Goal: Information Seeking & Learning: Learn about a topic

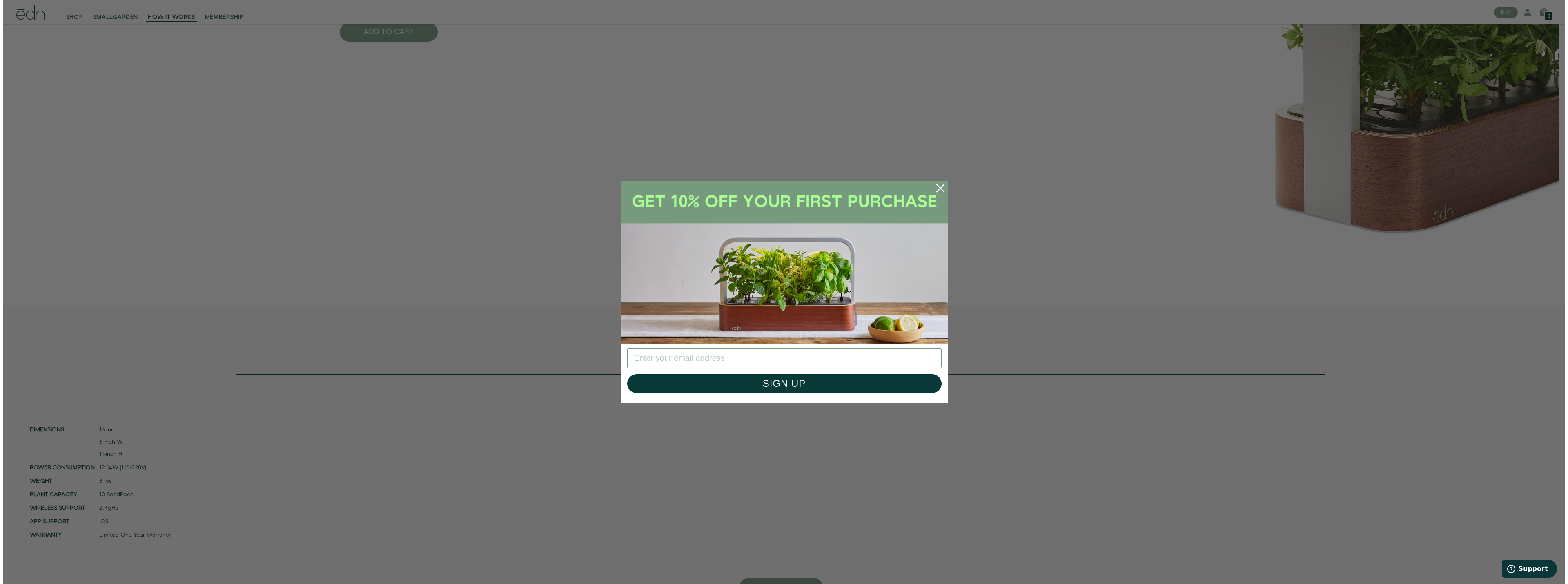
scroll to position [4021, 0]
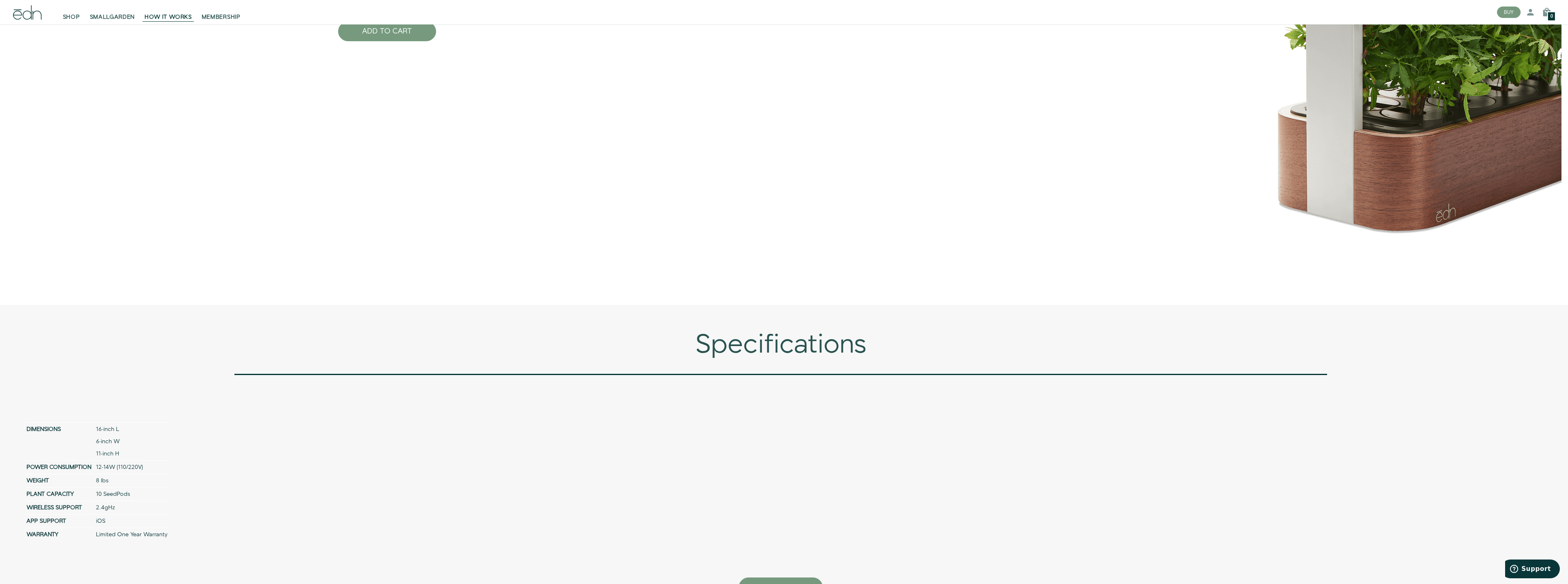
click at [511, 257] on div "Close dialog SIGN UP Submit" at bounding box center [784, 292] width 1568 height 584
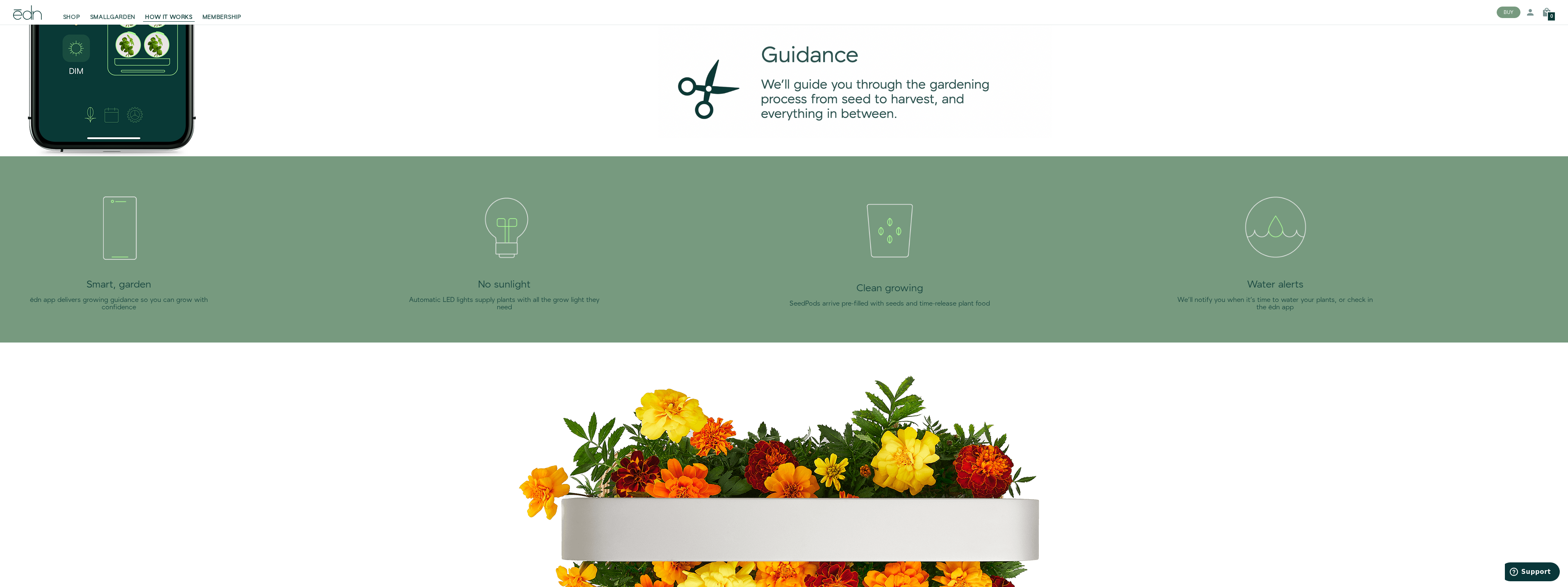
scroll to position [2023, 0]
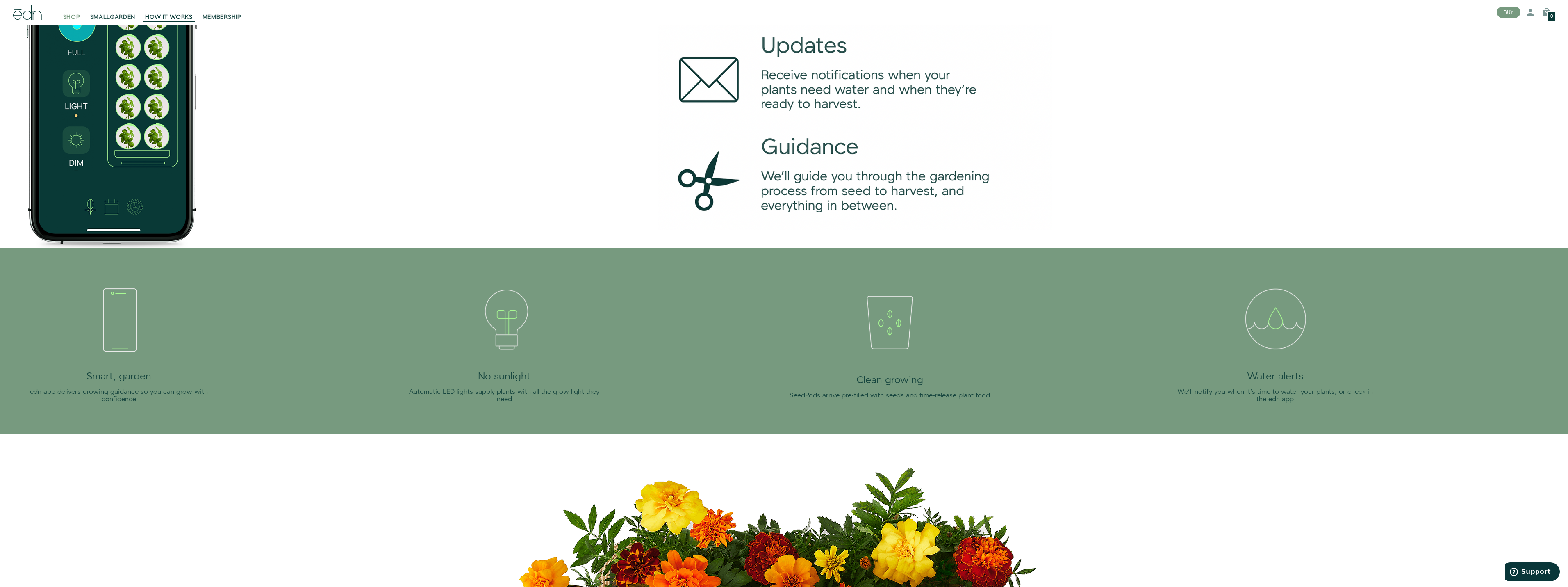
click at [70, 20] on span "SHOP" at bounding box center [71, 17] width 17 height 8
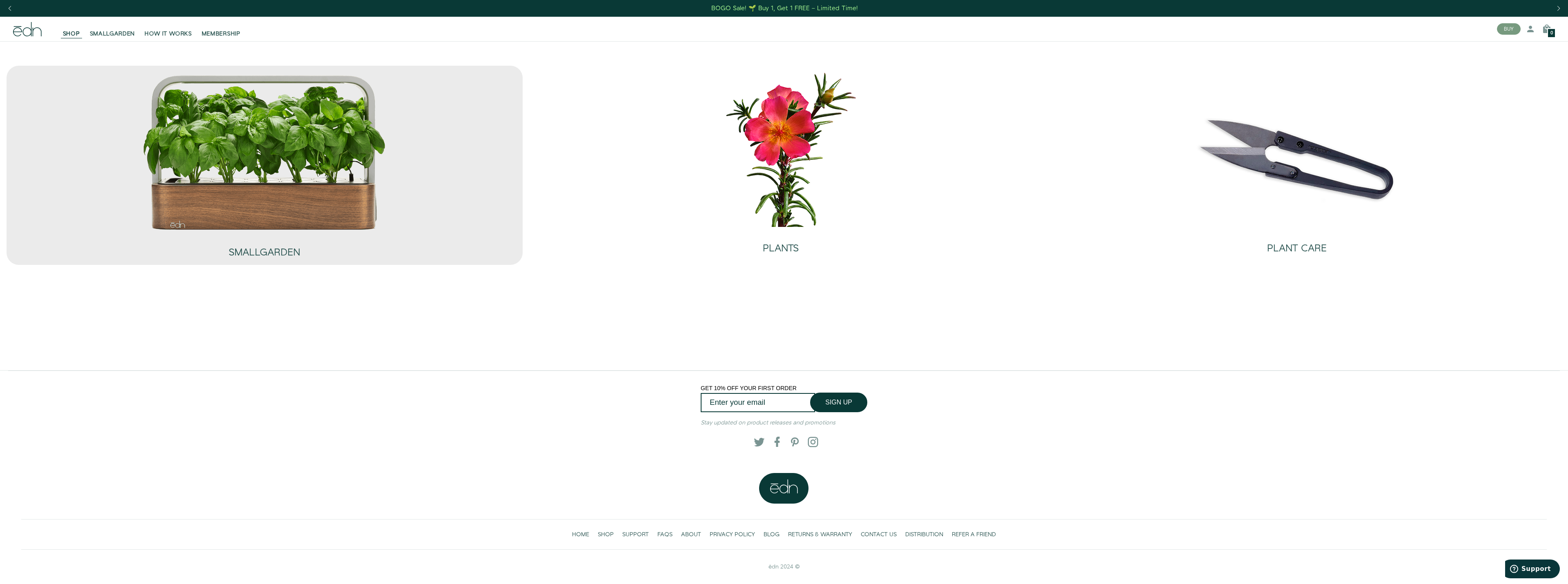
click at [284, 189] on img at bounding box center [264, 152] width 245 height 157
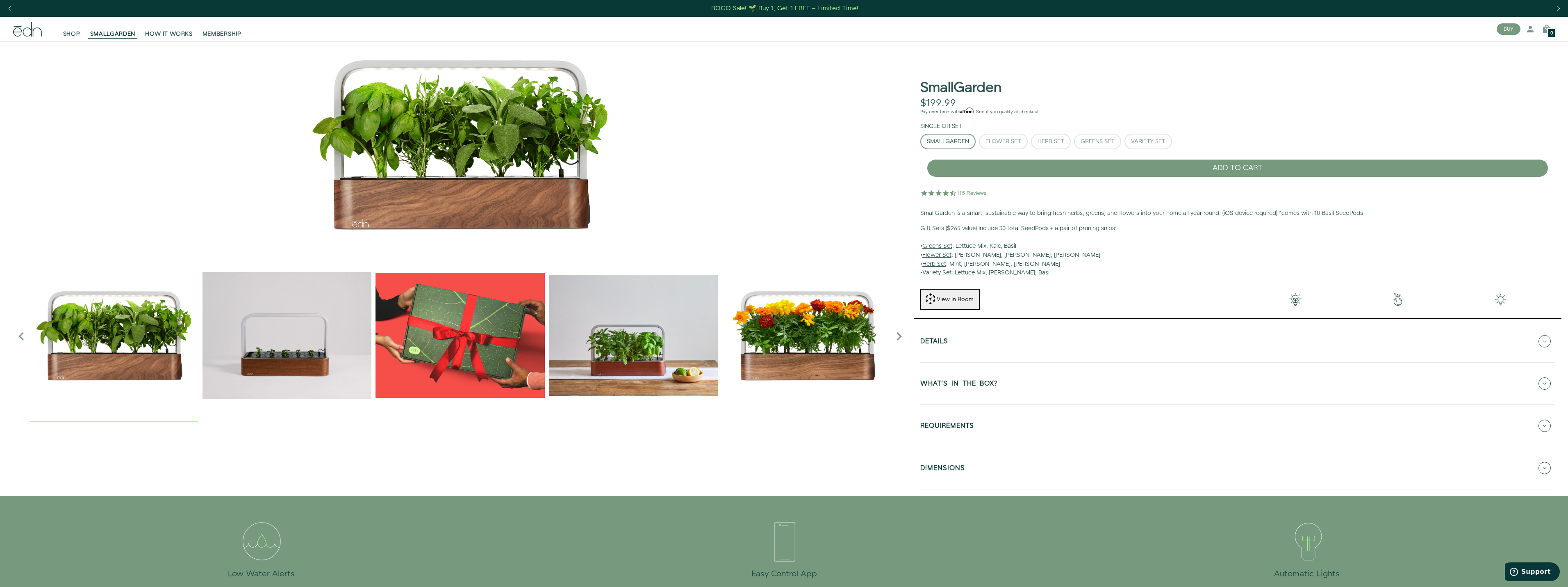
click at [1055, 343] on button "Details" at bounding box center [1237, 341] width 634 height 29
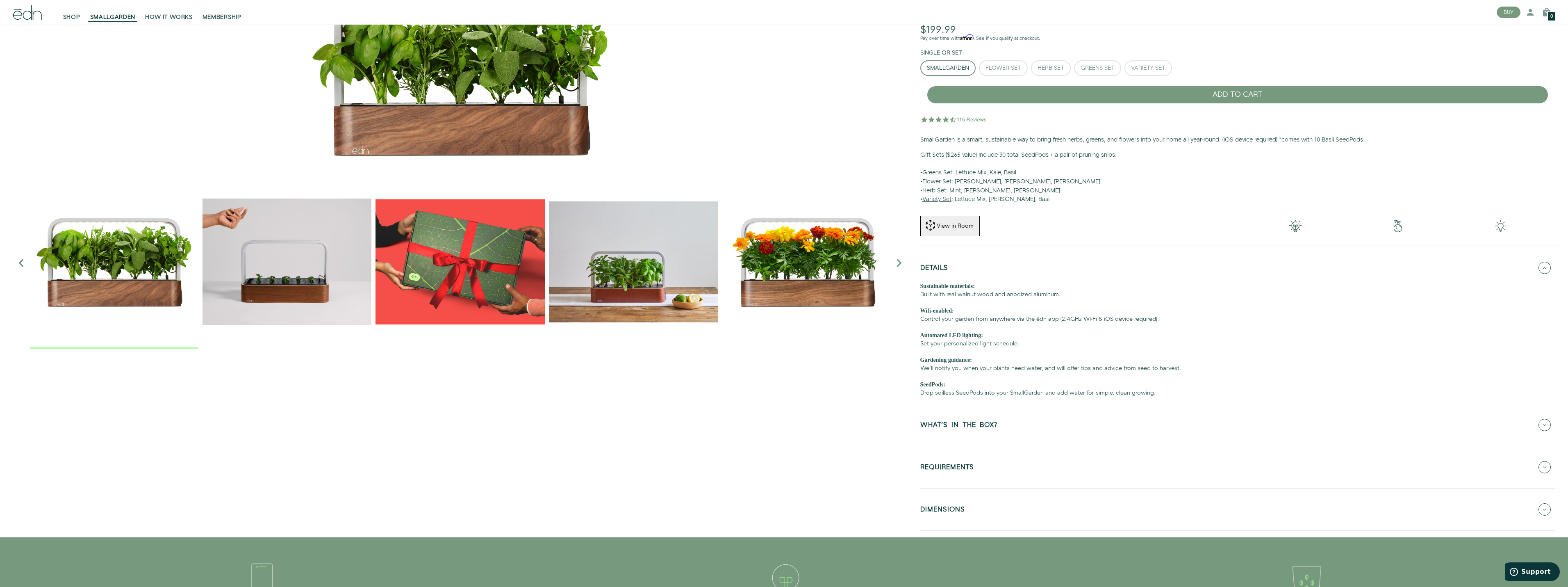
scroll to position [164, 0]
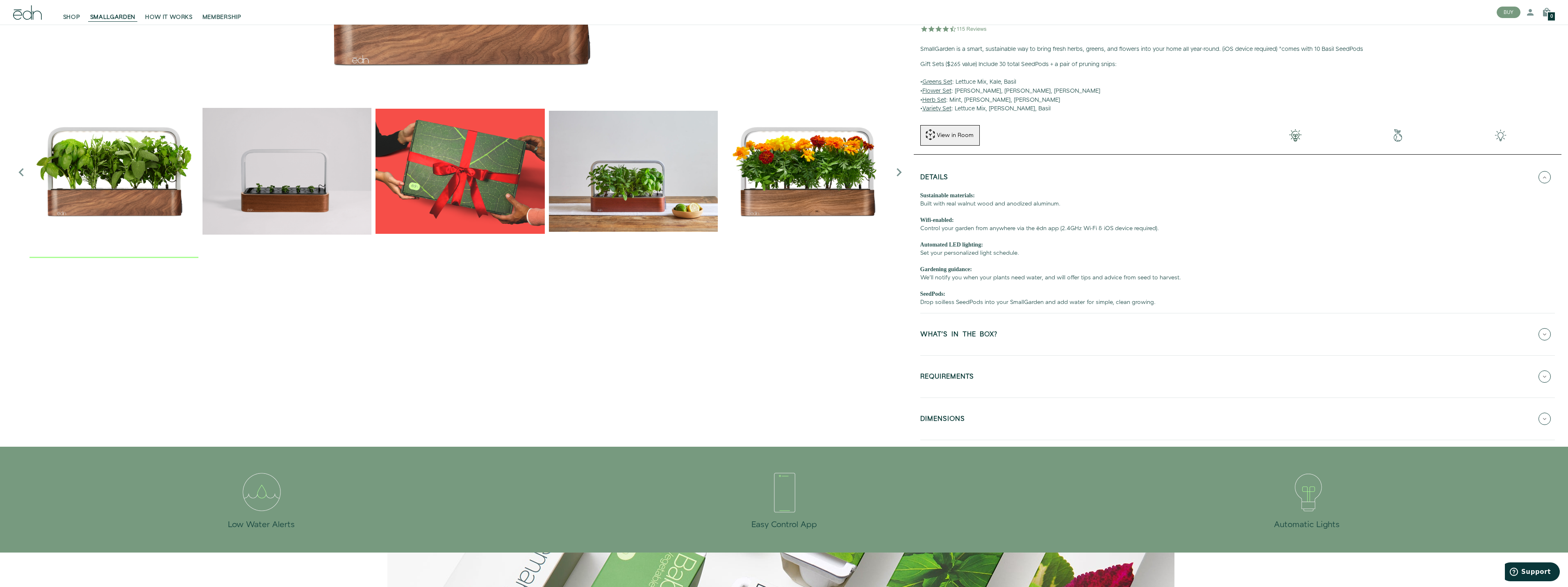
click at [1044, 327] on button "WHAT'S IN THE BOX?" at bounding box center [1237, 334] width 634 height 29
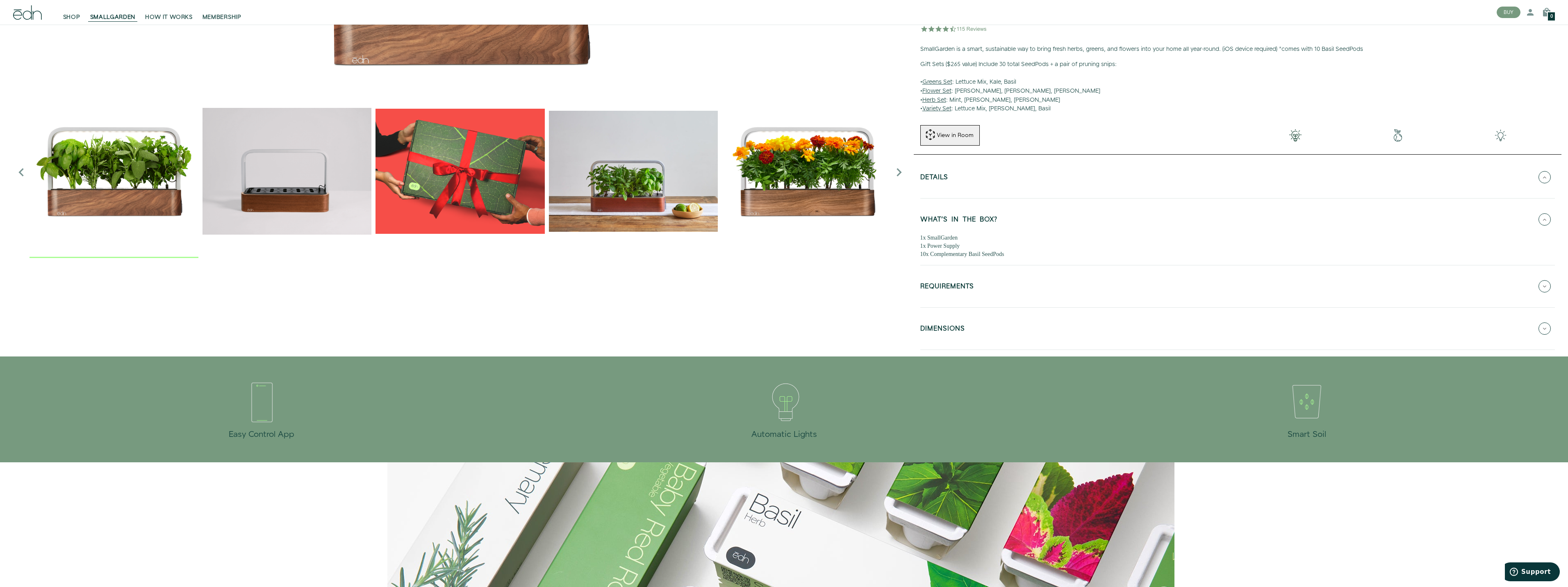
click at [1028, 286] on button "REQUIREMENTS" at bounding box center [1237, 286] width 634 height 29
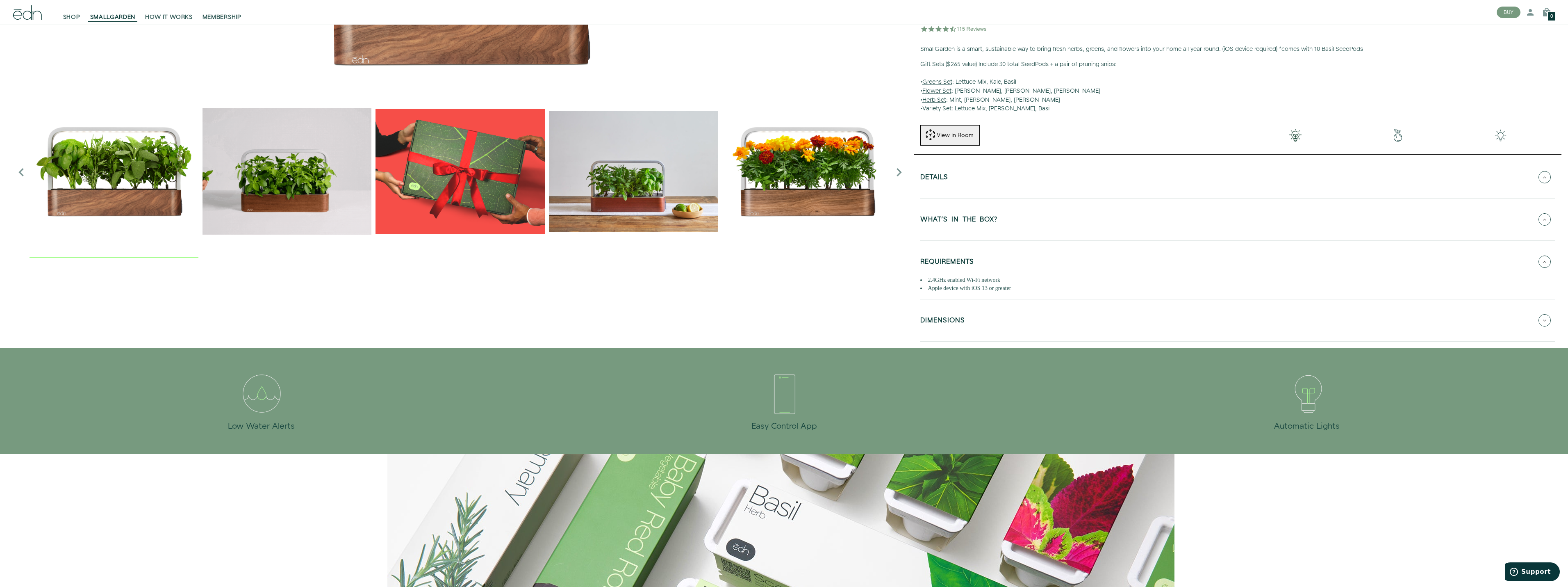
click at [1023, 312] on button "DIMENSIONS" at bounding box center [1237, 320] width 634 height 29
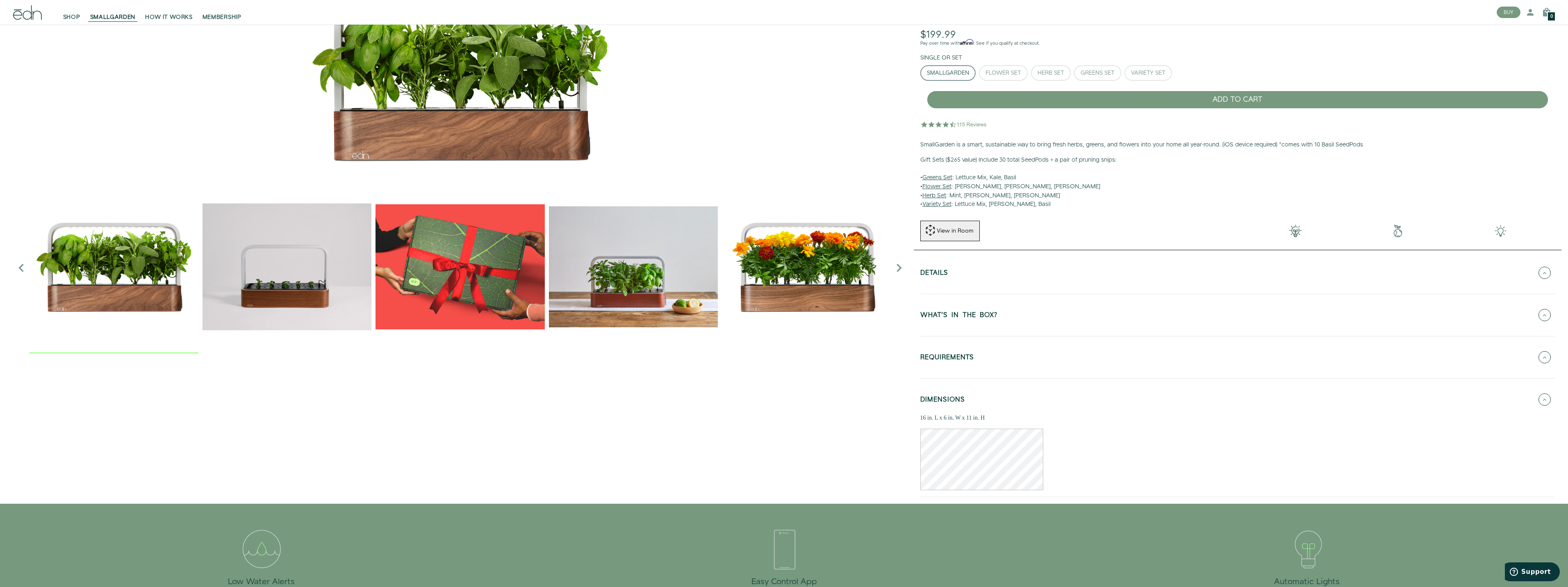
scroll to position [0, 0]
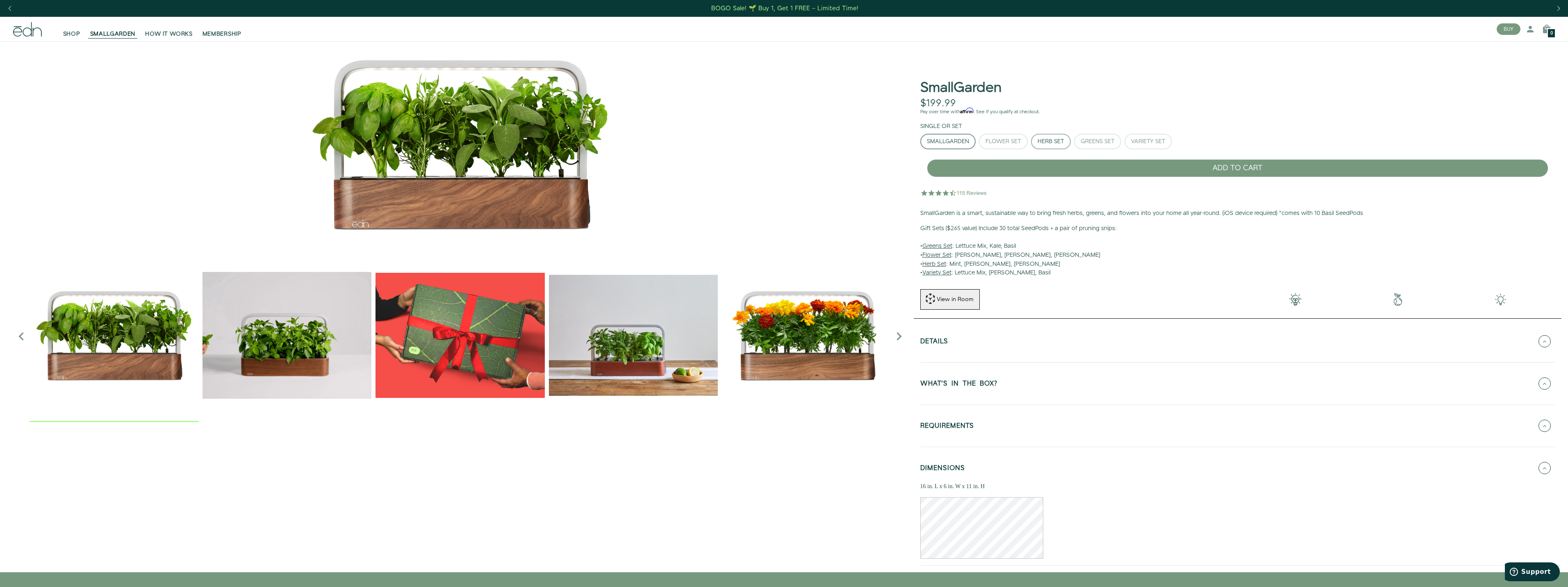
click at [1032, 144] on button "Herb Set" at bounding box center [1050, 141] width 40 height 15
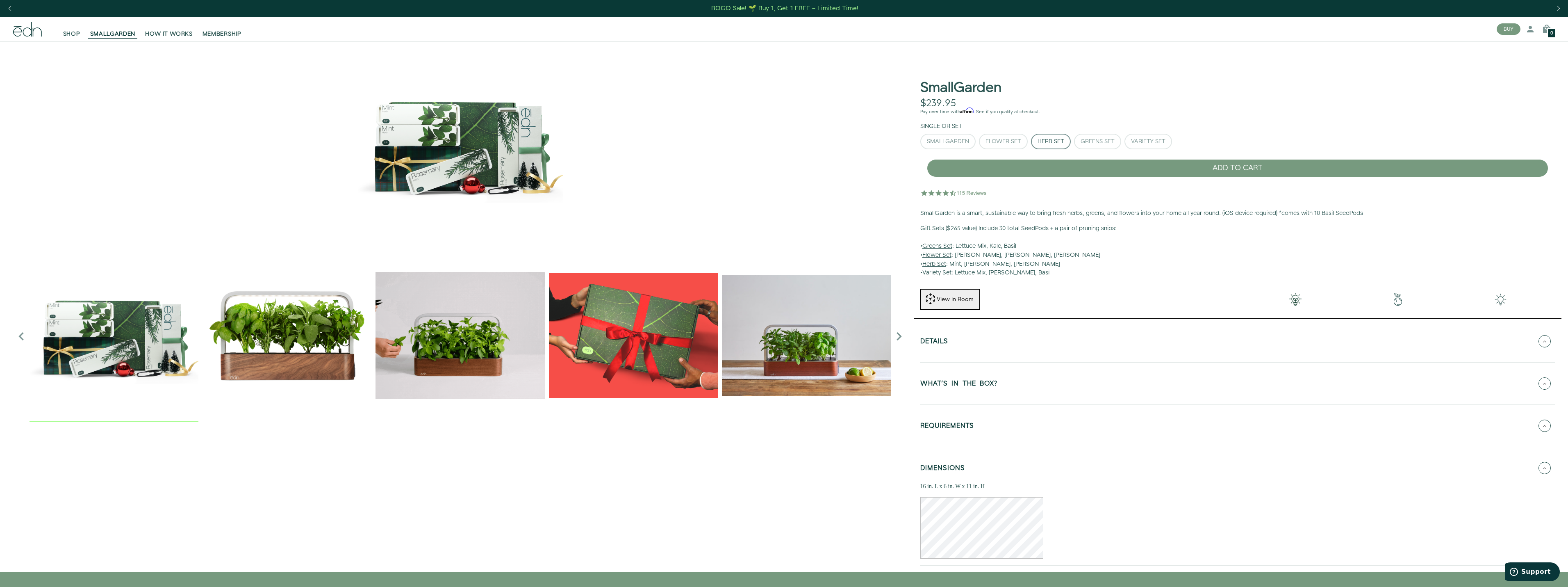
click at [1007, 374] on button "WHAT'S IN THE BOX?" at bounding box center [1237, 383] width 634 height 29
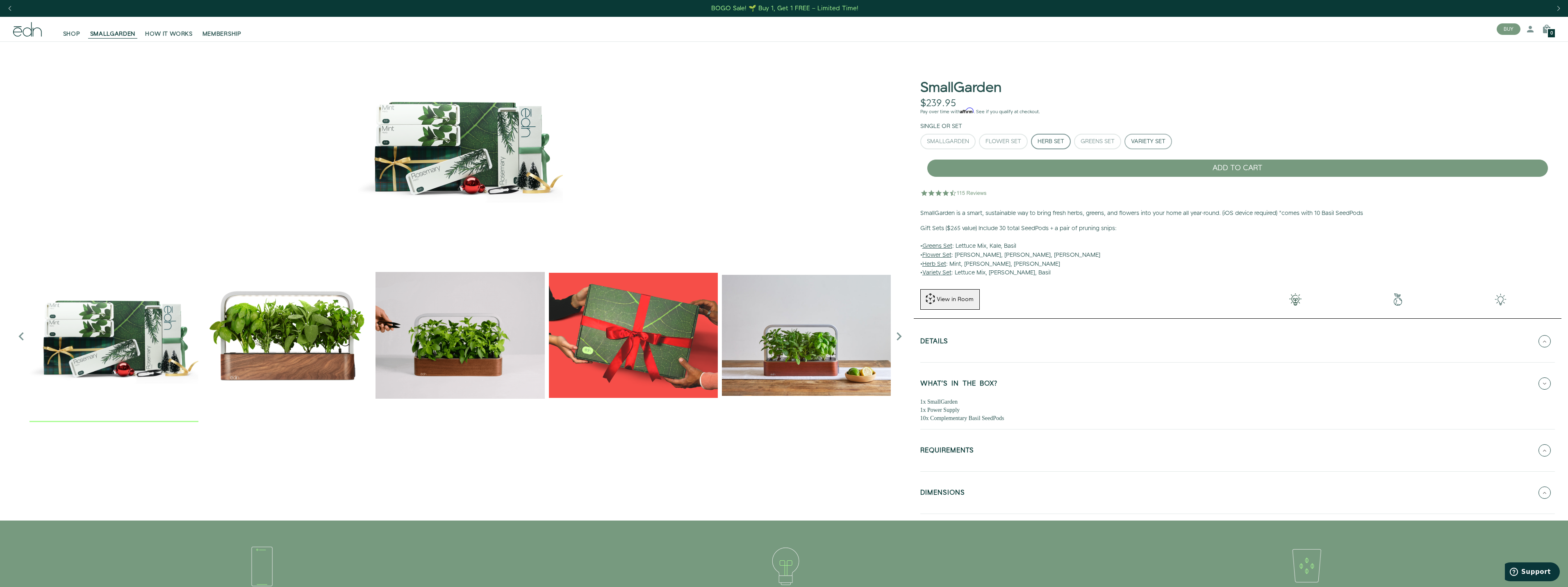
click at [1145, 141] on div "Variety Set" at bounding box center [1148, 141] width 34 height 6
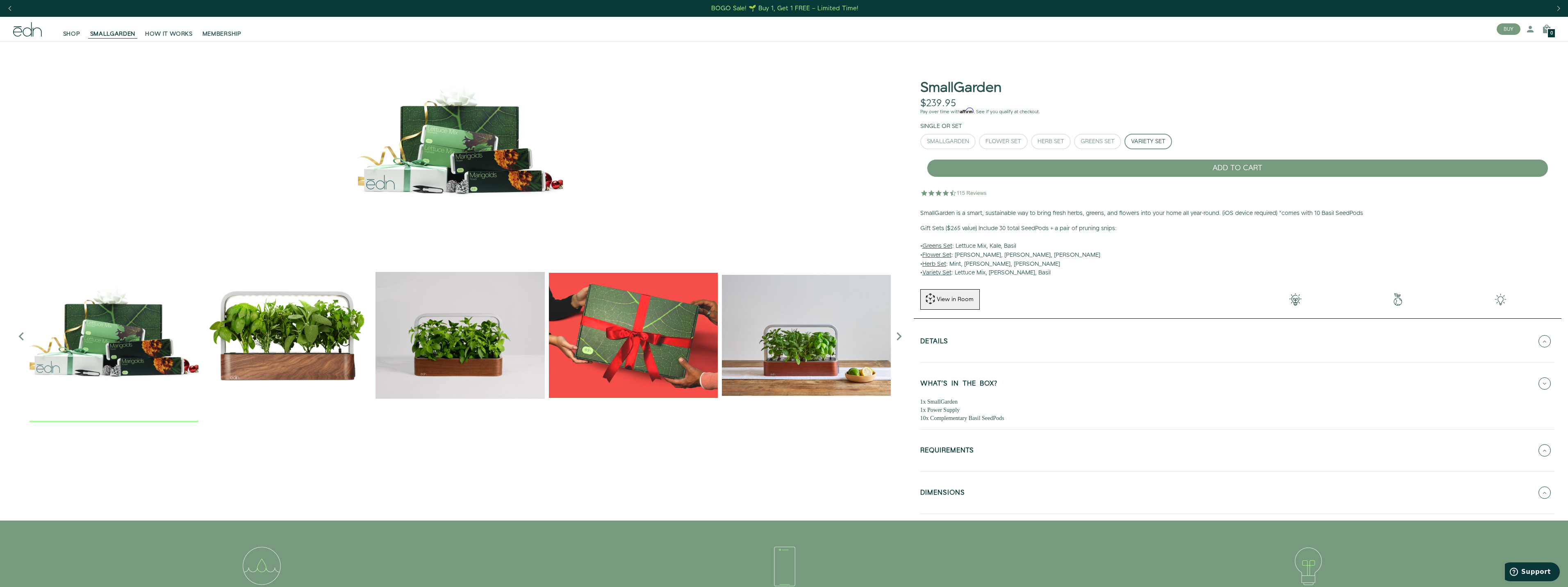
click at [994, 341] on button "Details" at bounding box center [1237, 341] width 634 height 29
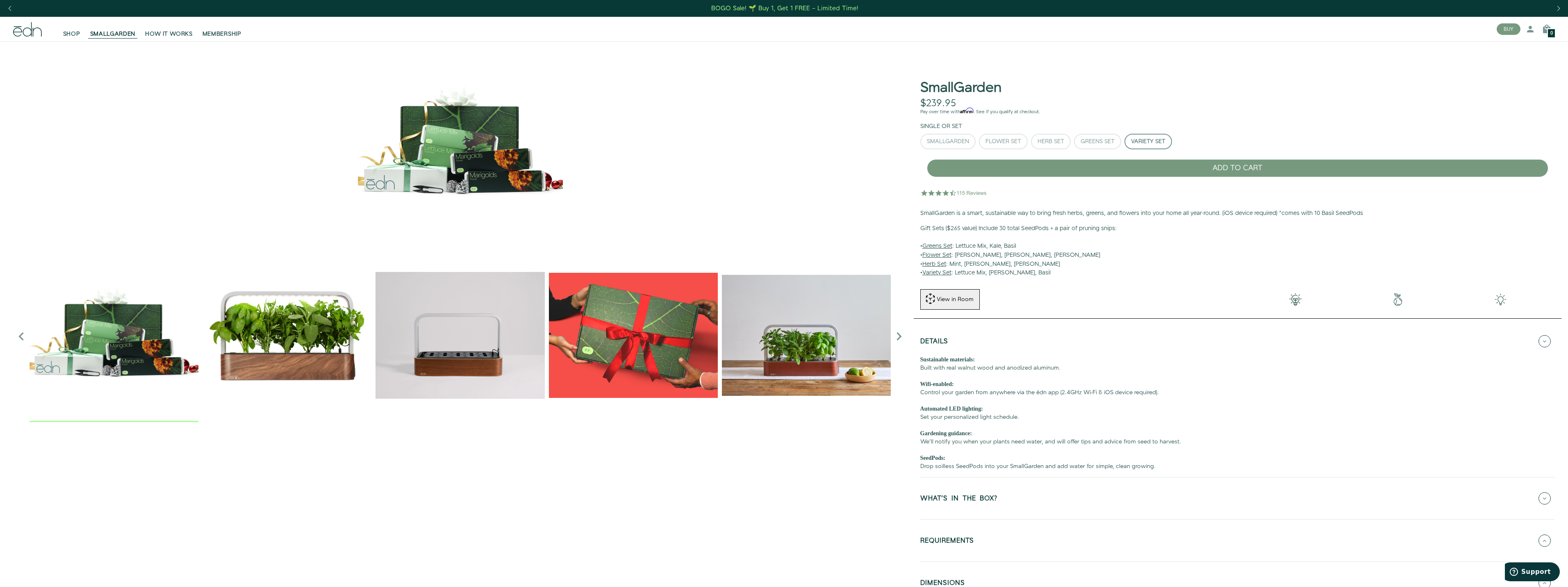
click at [994, 341] on button "Details" at bounding box center [1237, 341] width 634 height 29
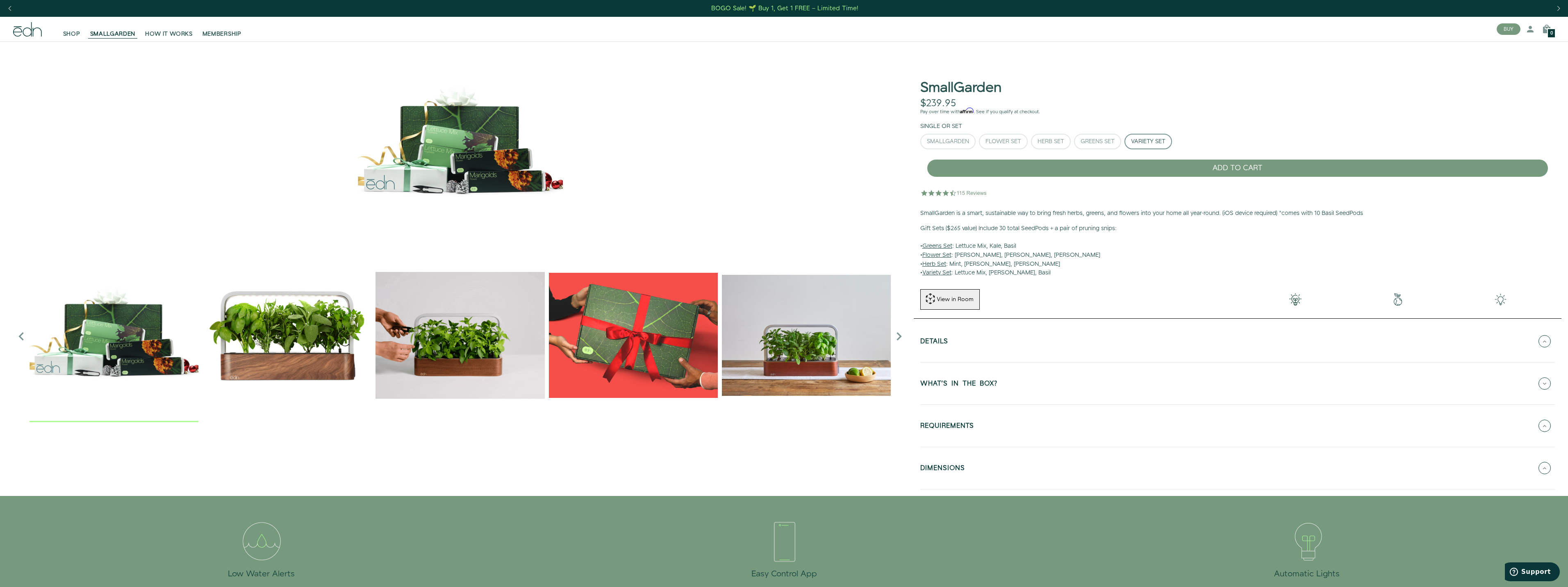
click at [993, 393] on button "WHAT'S IN THE BOX?" at bounding box center [1237, 383] width 634 height 29
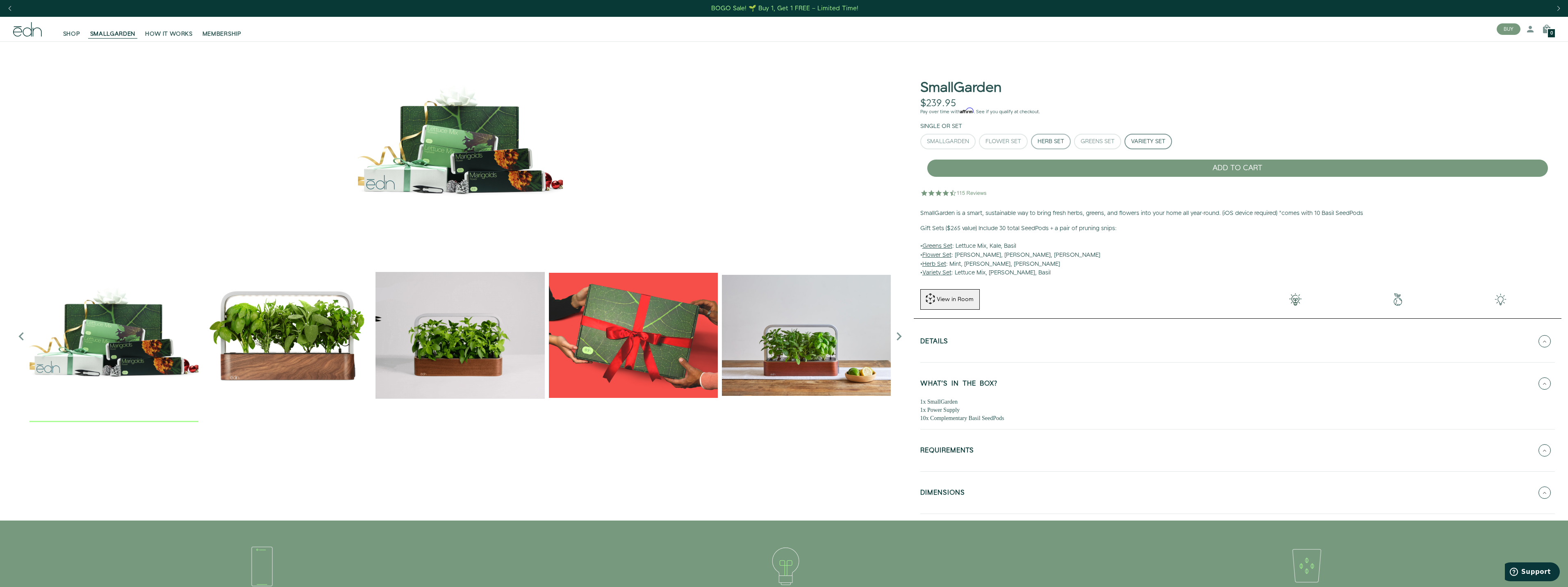
click at [1045, 139] on div "Herb Set" at bounding box center [1051, 141] width 27 height 6
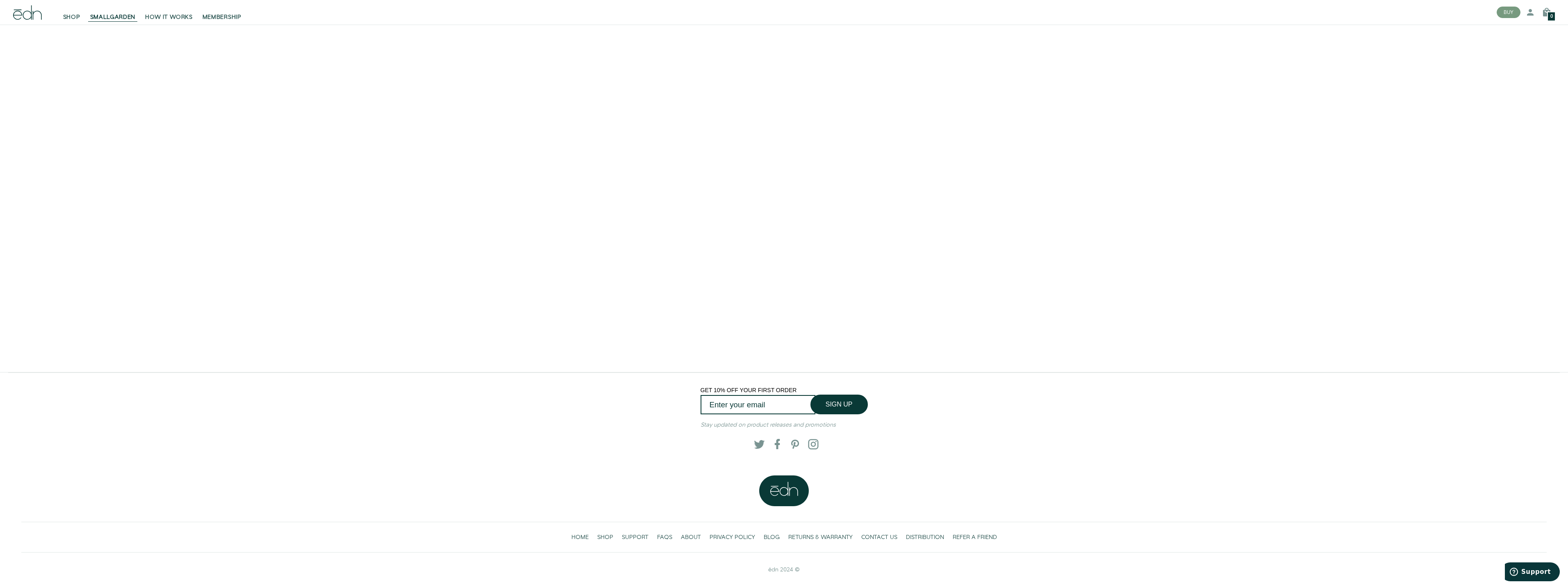
scroll to position [2398, 0]
click at [660, 540] on span "FAQS" at bounding box center [664, 537] width 15 height 8
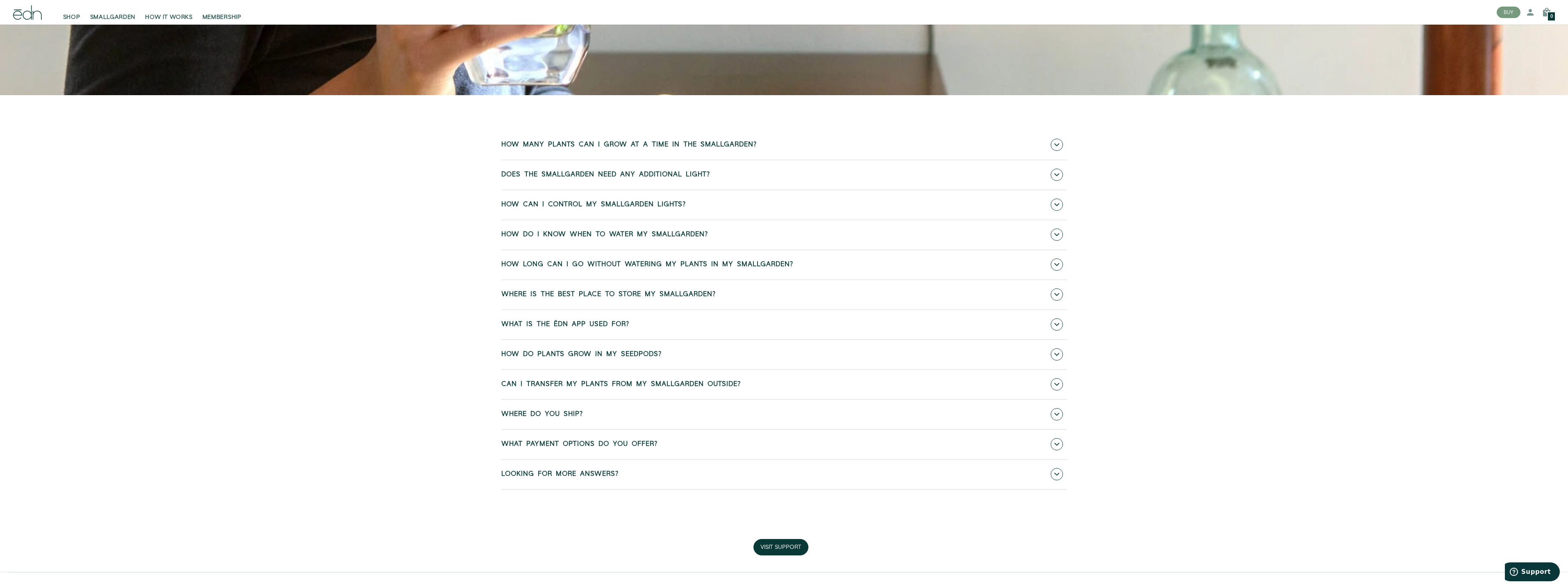
scroll to position [533, 0]
click at [513, 297] on span "Where is the best place to store my SmallGarden?" at bounding box center [608, 294] width 214 height 7
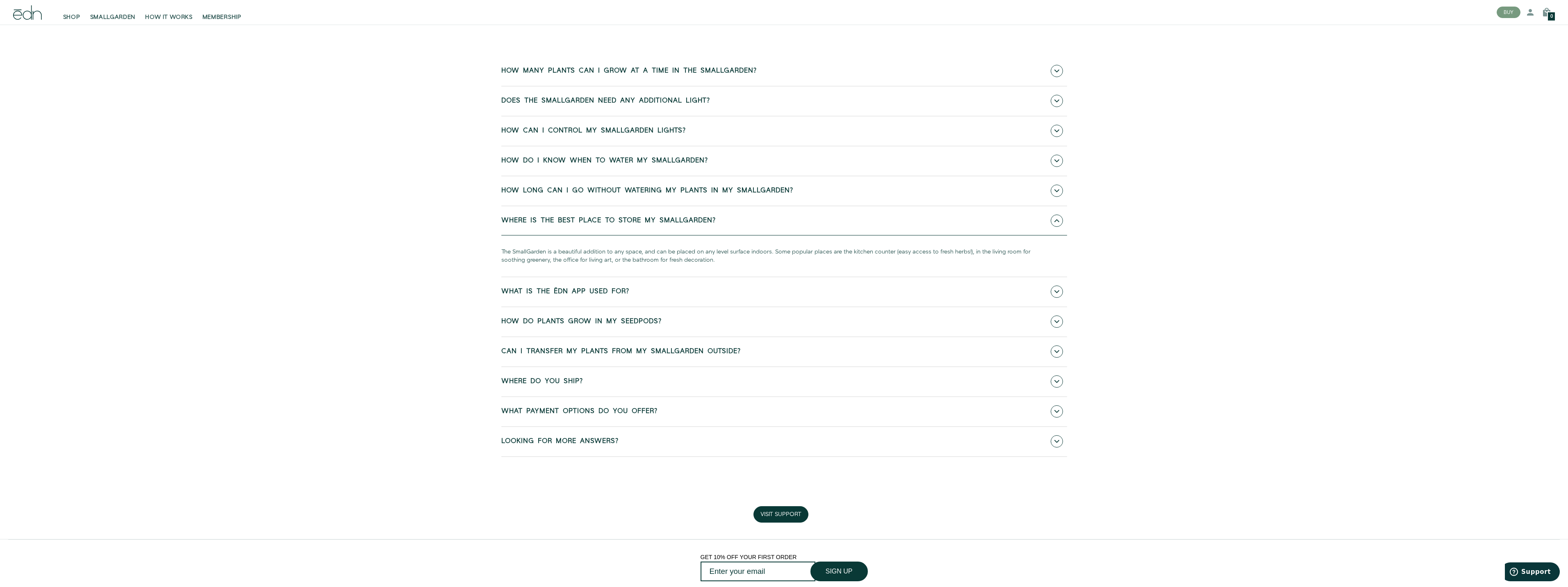
scroll to position [615, 0]
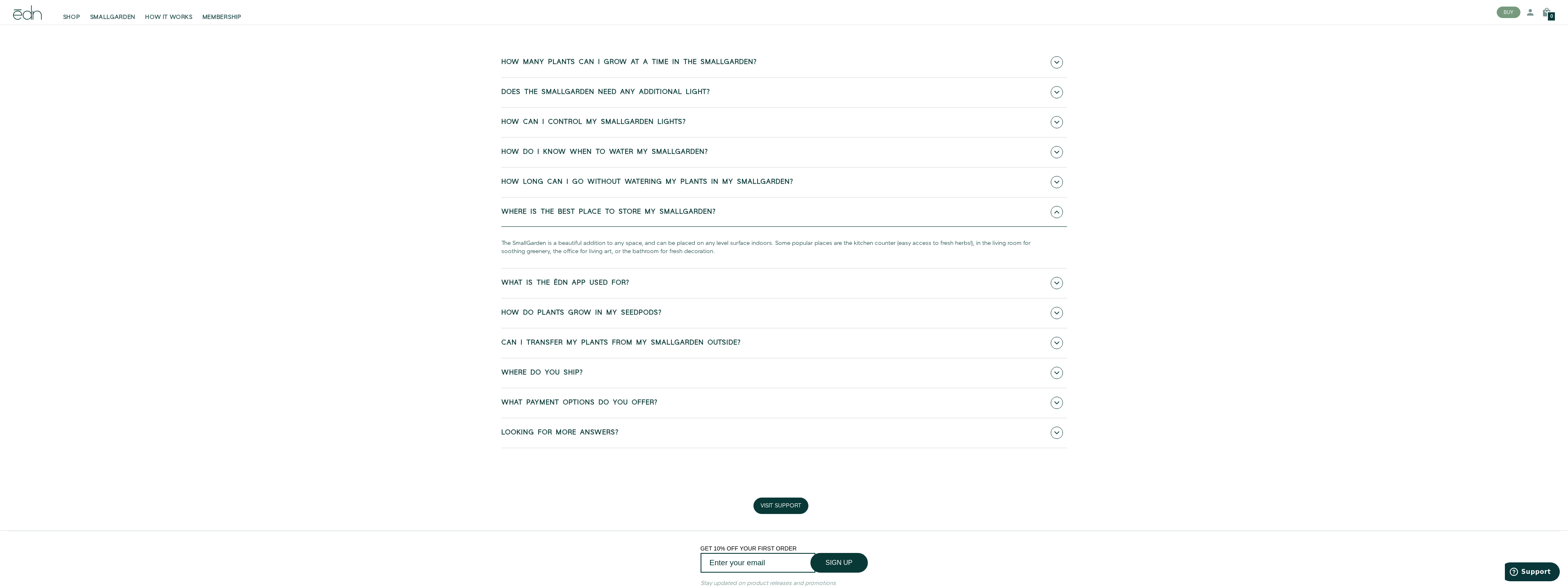
click at [518, 316] on span "How do plants grow in my SeedPods?" at bounding box center [581, 313] width 160 height 7
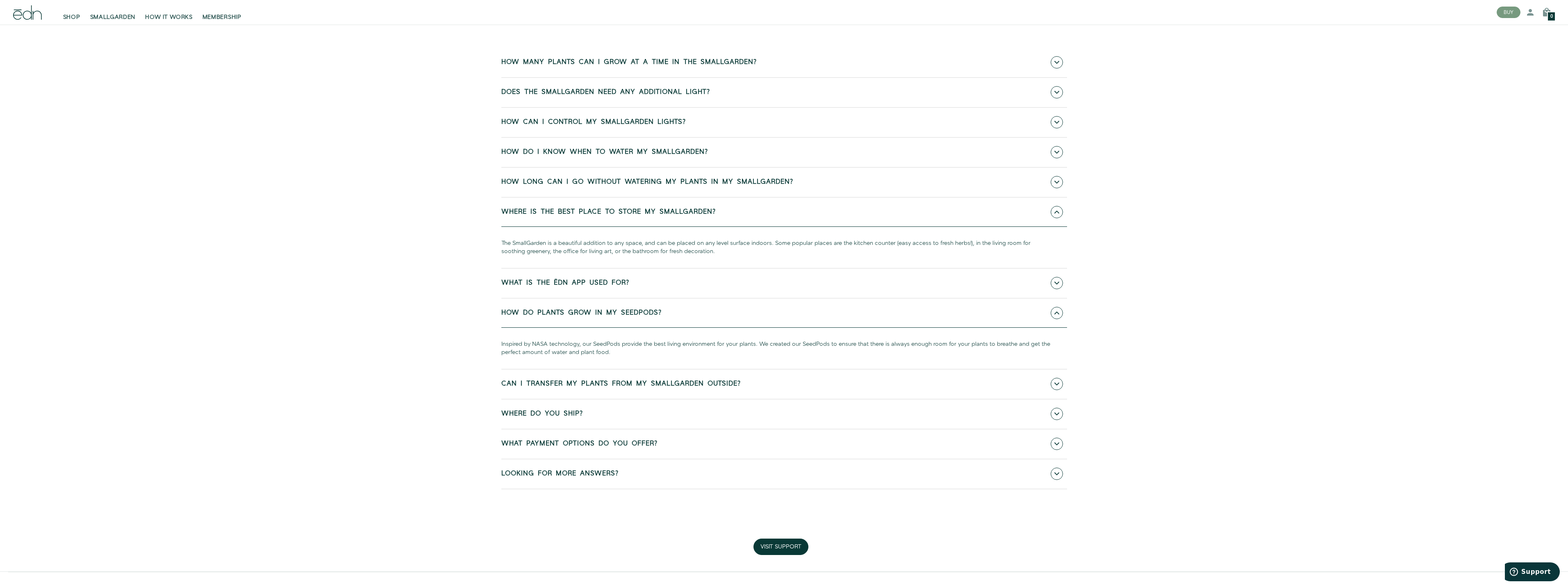
click at [540, 397] on link "Can I transfer my plants from my SmallGarden outside?" at bounding box center [784, 384] width 566 height 29
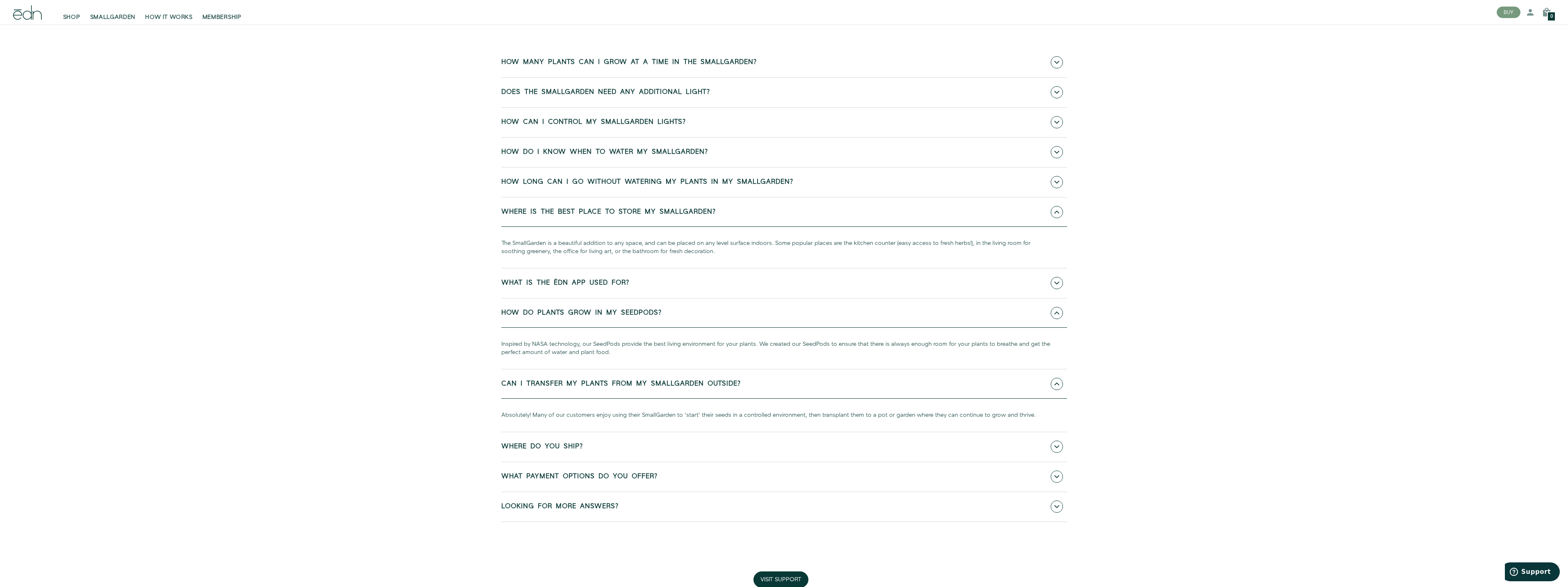
click at [537, 429] on div "Absolutely! Many of our customers enjoy using their SmallGarden to 'start' thei…" at bounding box center [784, 415] width 566 height 33
click at [538, 443] on span "Where do you ship?" at bounding box center [541, 446] width 81 height 7
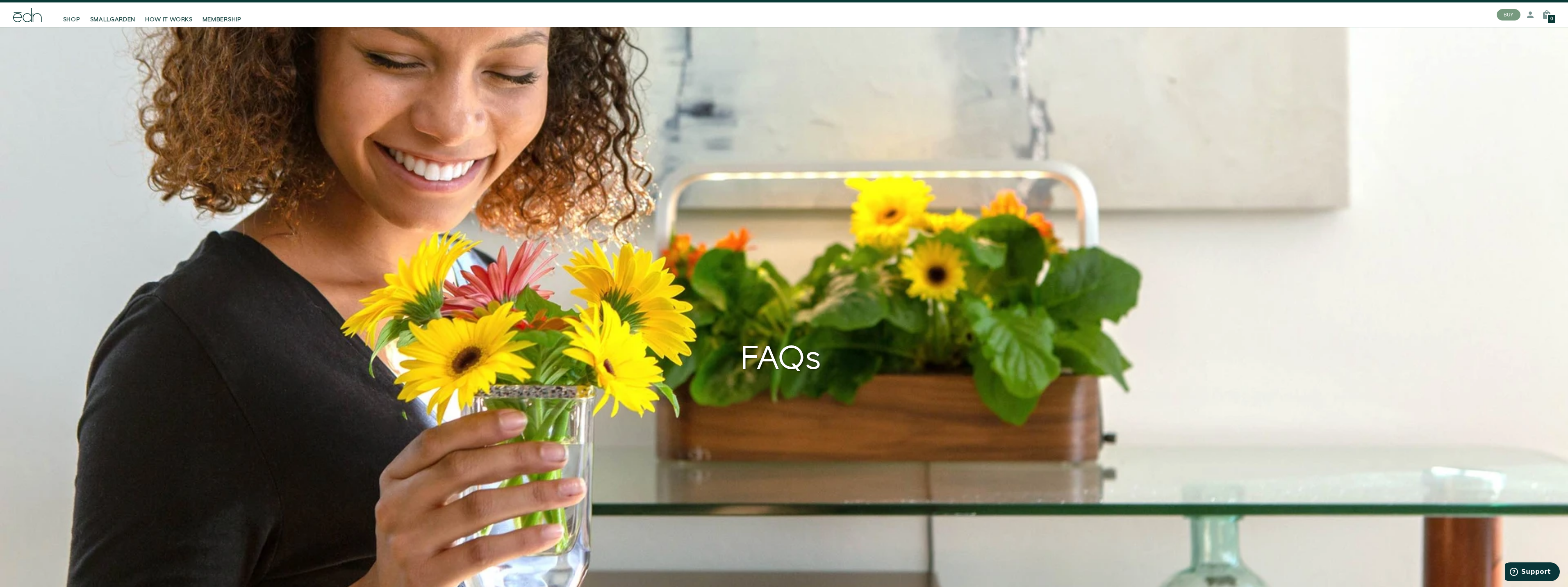
scroll to position [0, 0]
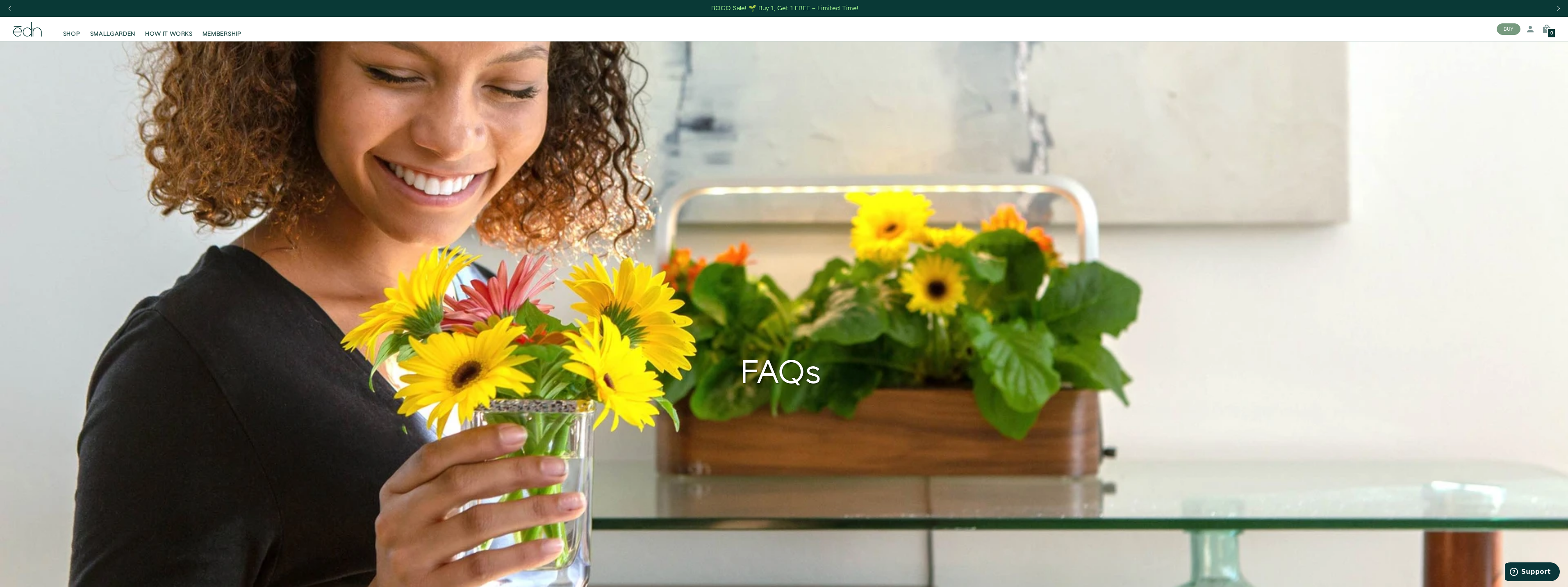
click at [769, 6] on div "BOGO Sale! 🌱 Buy 1, Get 1 FREE – Limited Time!" at bounding box center [785, 9] width 147 height 9
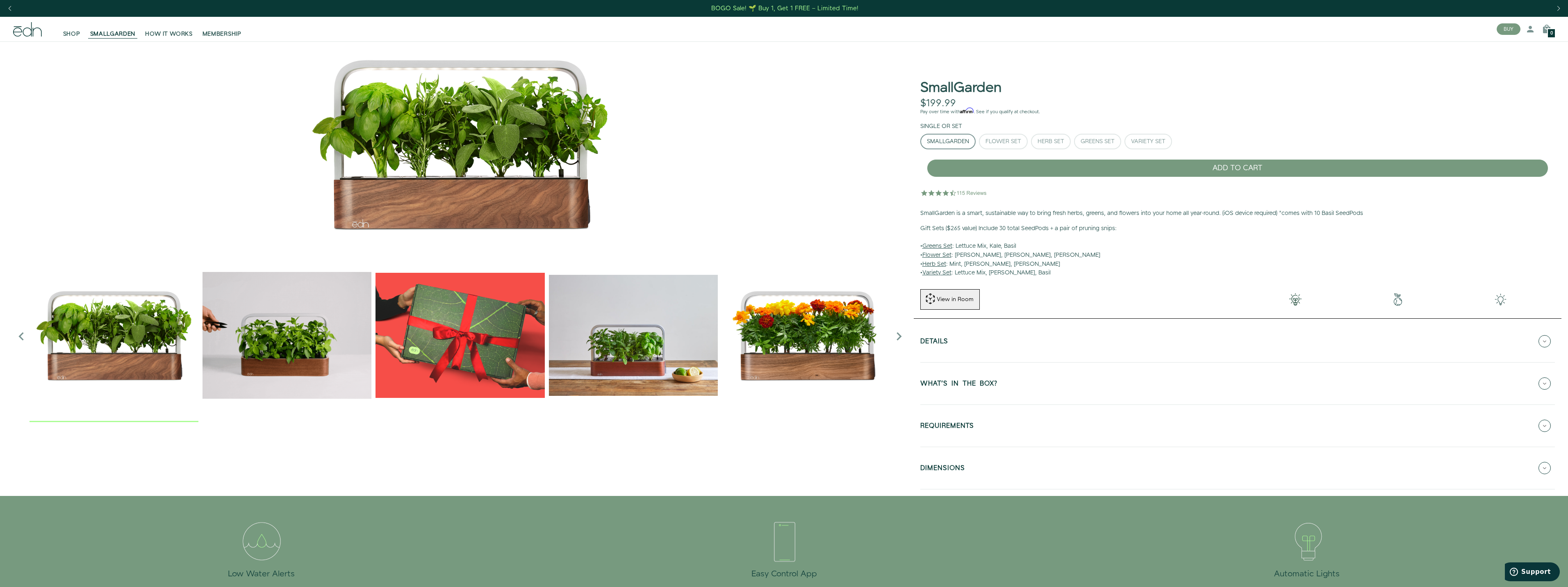
click at [26, 332] on icon "Previous slide" at bounding box center [21, 336] width 16 height 17
click at [249, 357] on img "2 / 6" at bounding box center [287, 335] width 169 height 169
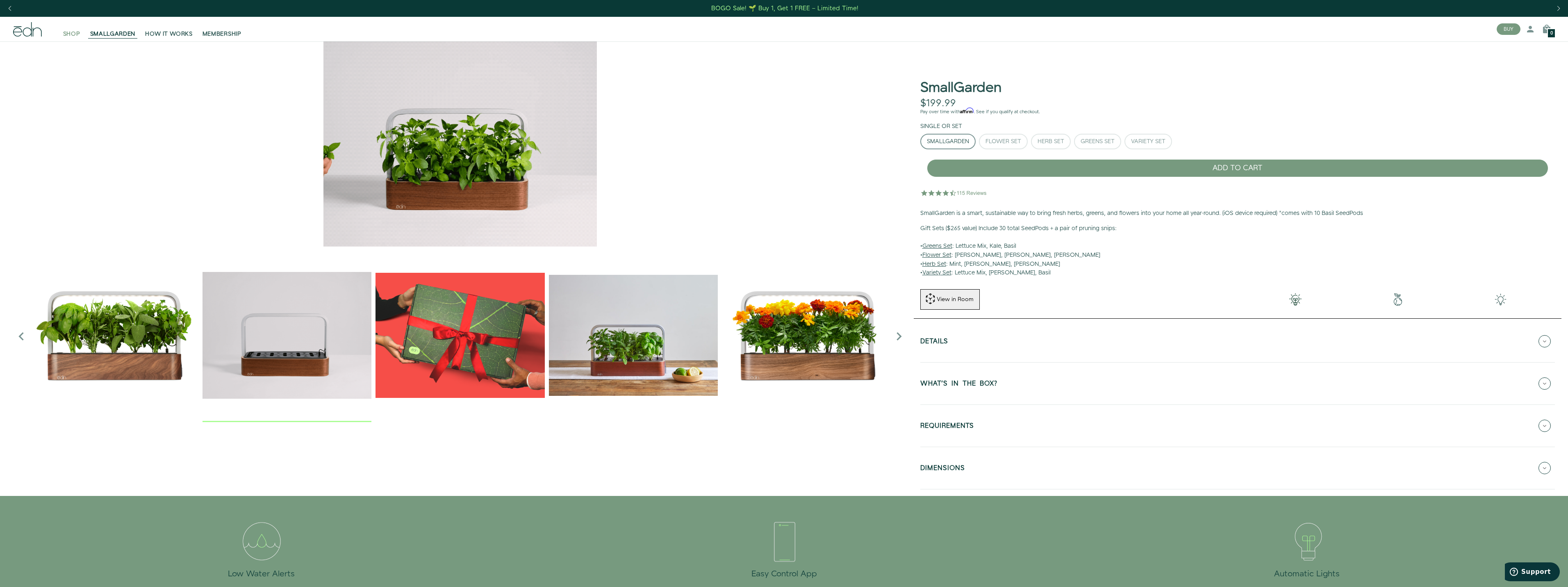
click at [67, 34] on span "SHOP" at bounding box center [71, 34] width 17 height 8
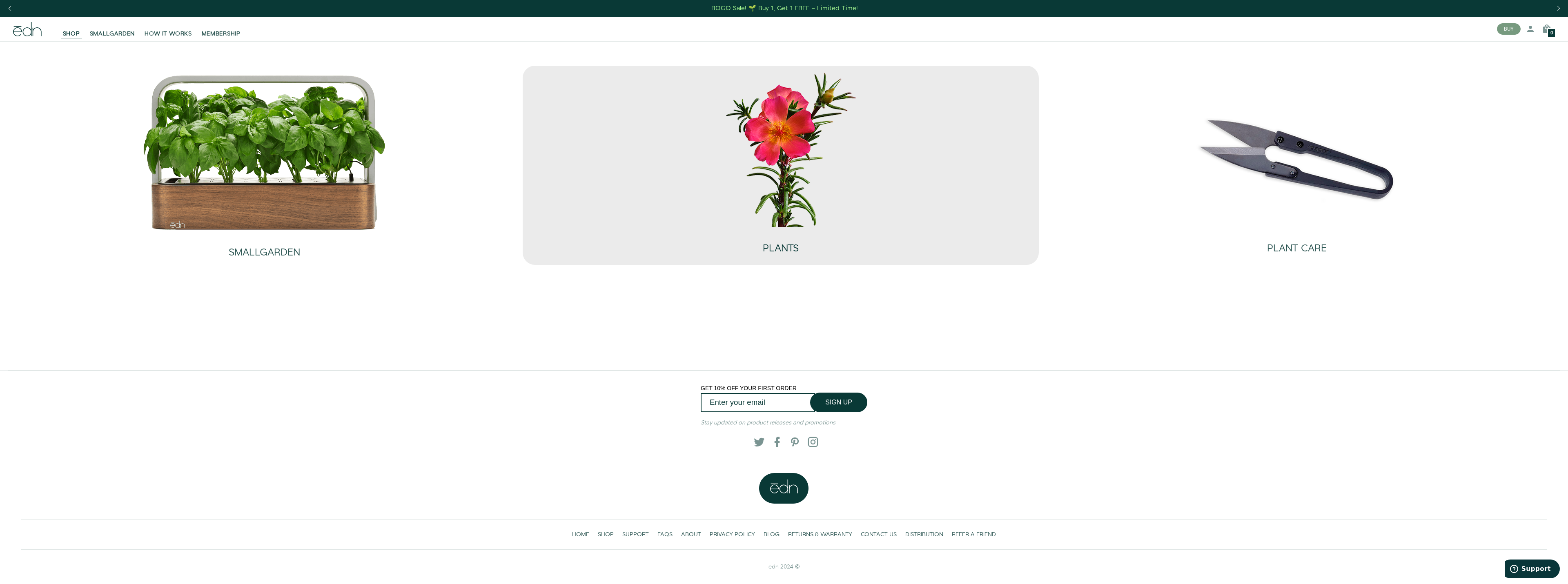
click at [704, 229] on div "PLANTS" at bounding box center [780, 243] width 245 height 33
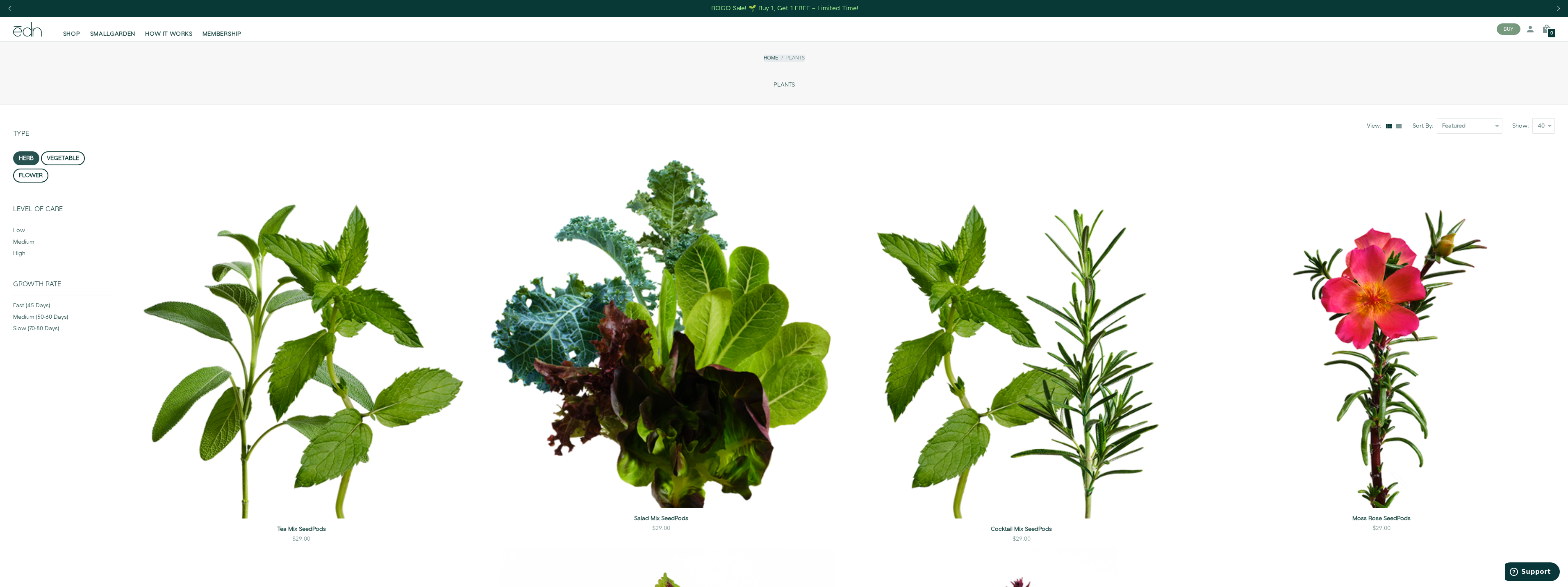
click at [24, 159] on button "herb" at bounding box center [26, 158] width 26 height 14
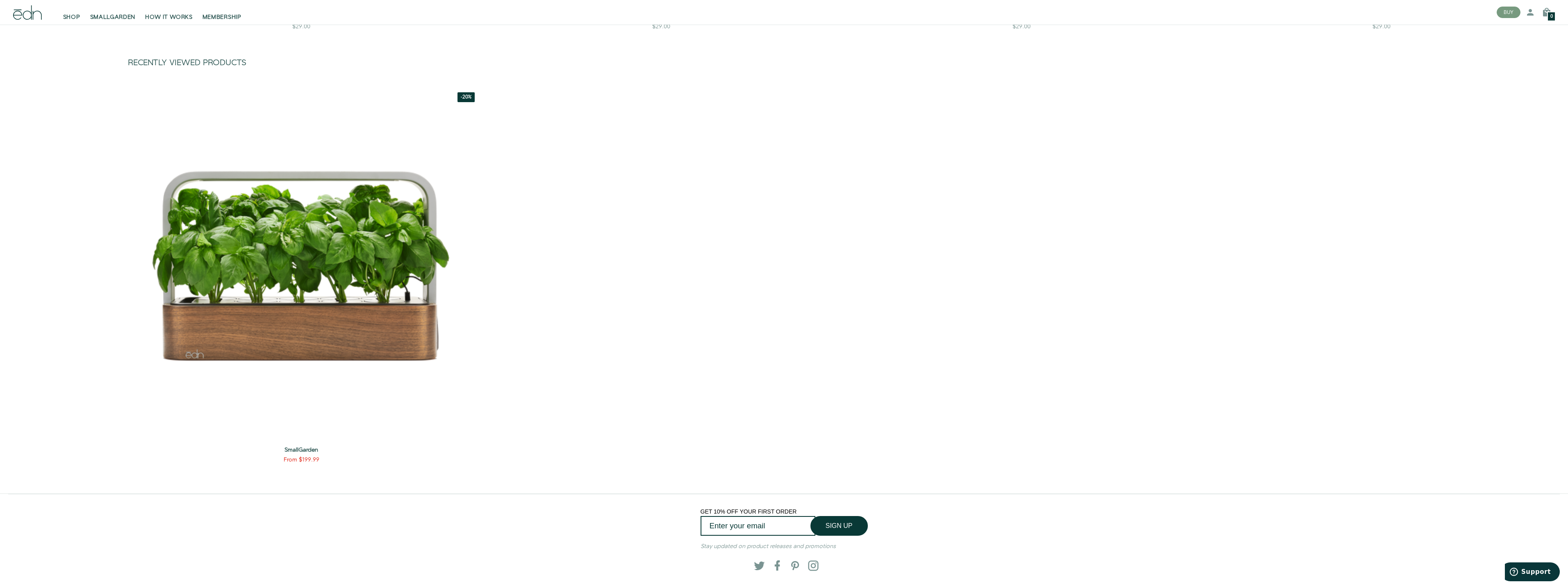
scroll to position [1294, 0]
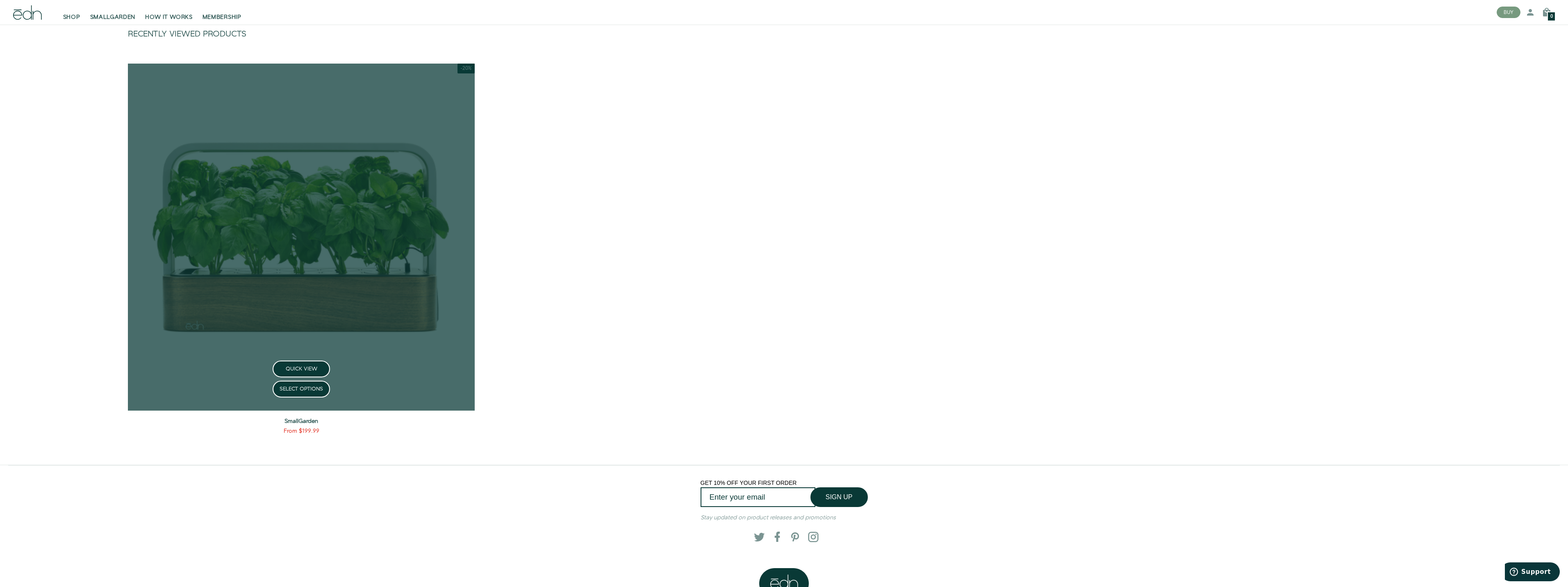
click at [310, 238] on link at bounding box center [301, 237] width 347 height 347
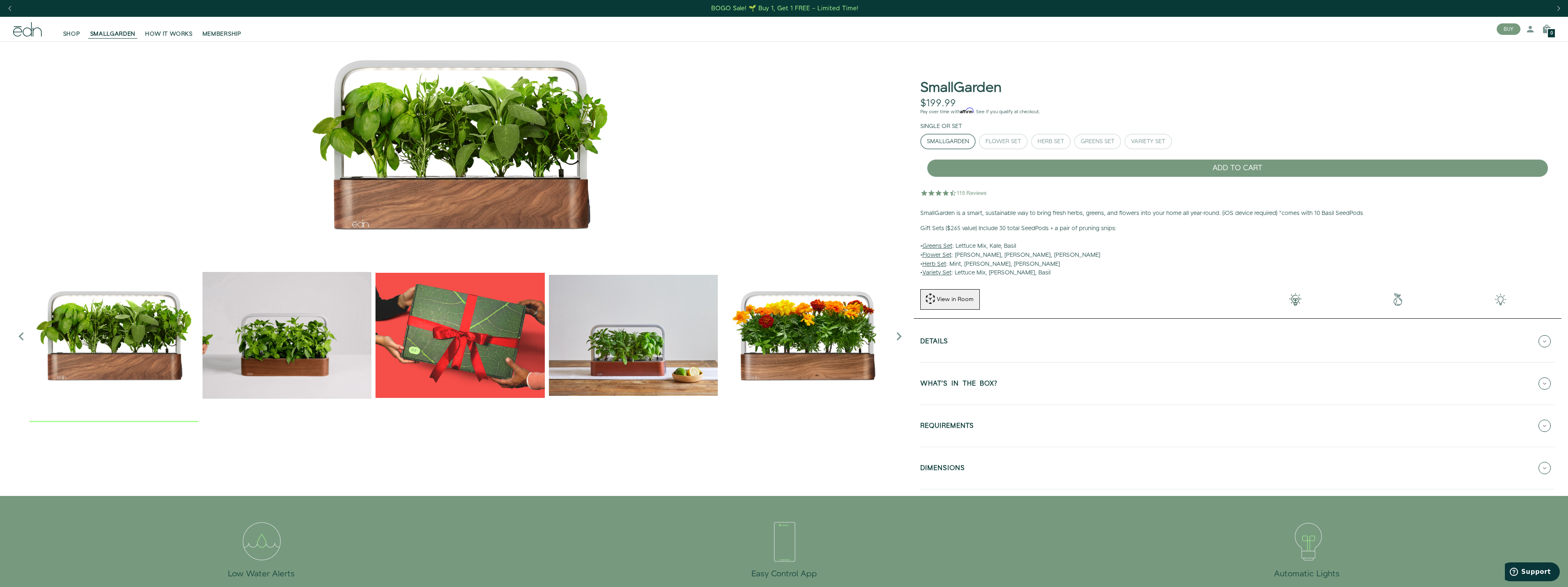
click at [938, 262] on u "Herb Set" at bounding box center [934, 264] width 24 height 8
click at [929, 264] on u "Herb Set" at bounding box center [934, 264] width 24 height 8
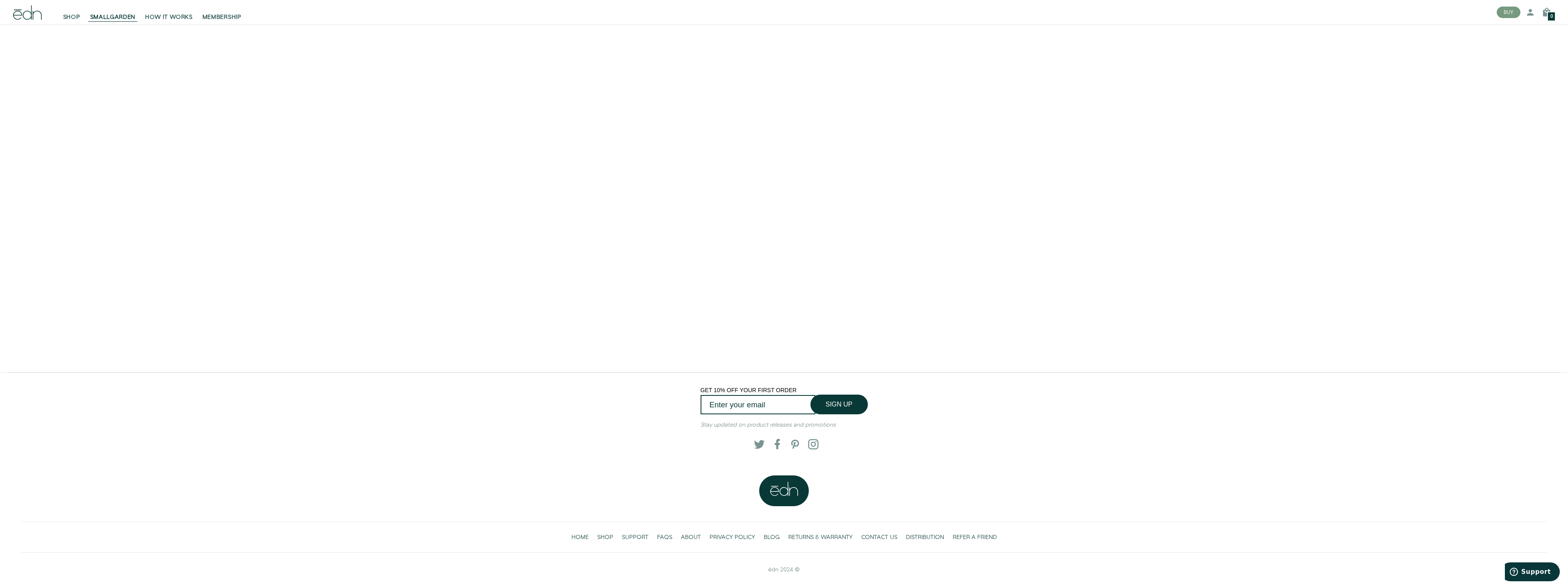
scroll to position [2373, 0]
click at [662, 537] on span "FAQS" at bounding box center [664, 537] width 15 height 8
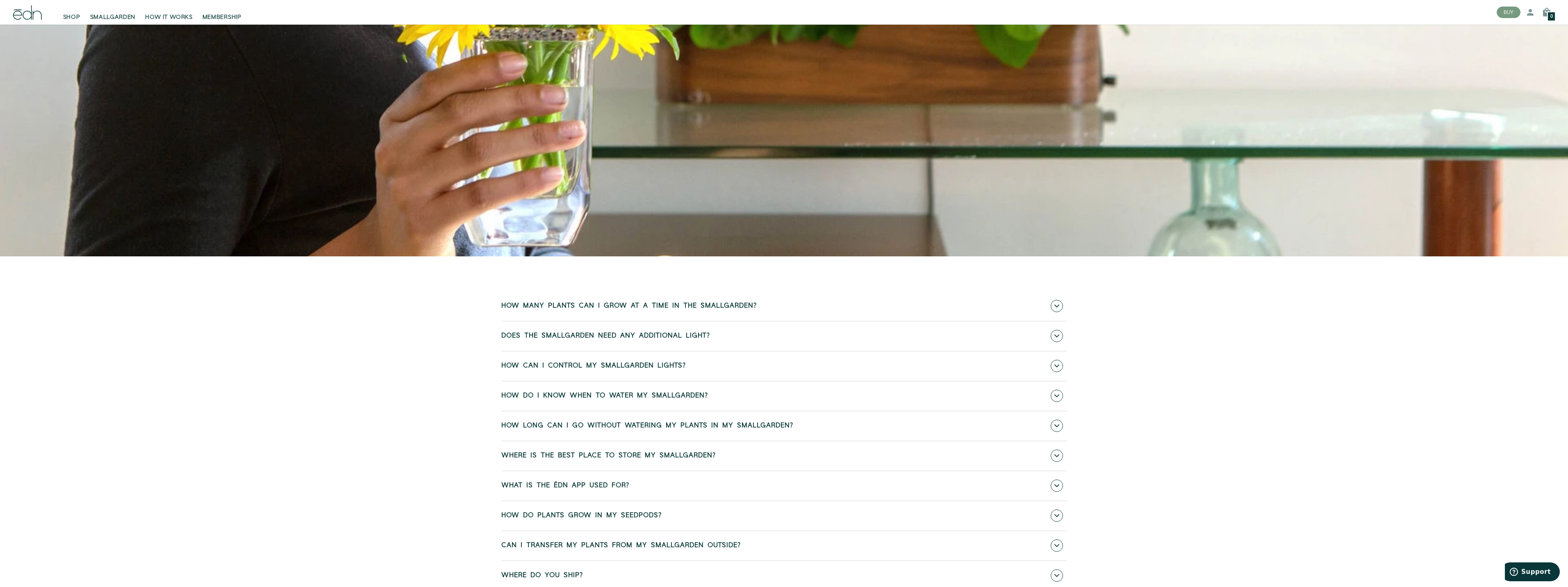
scroll to position [451, 0]
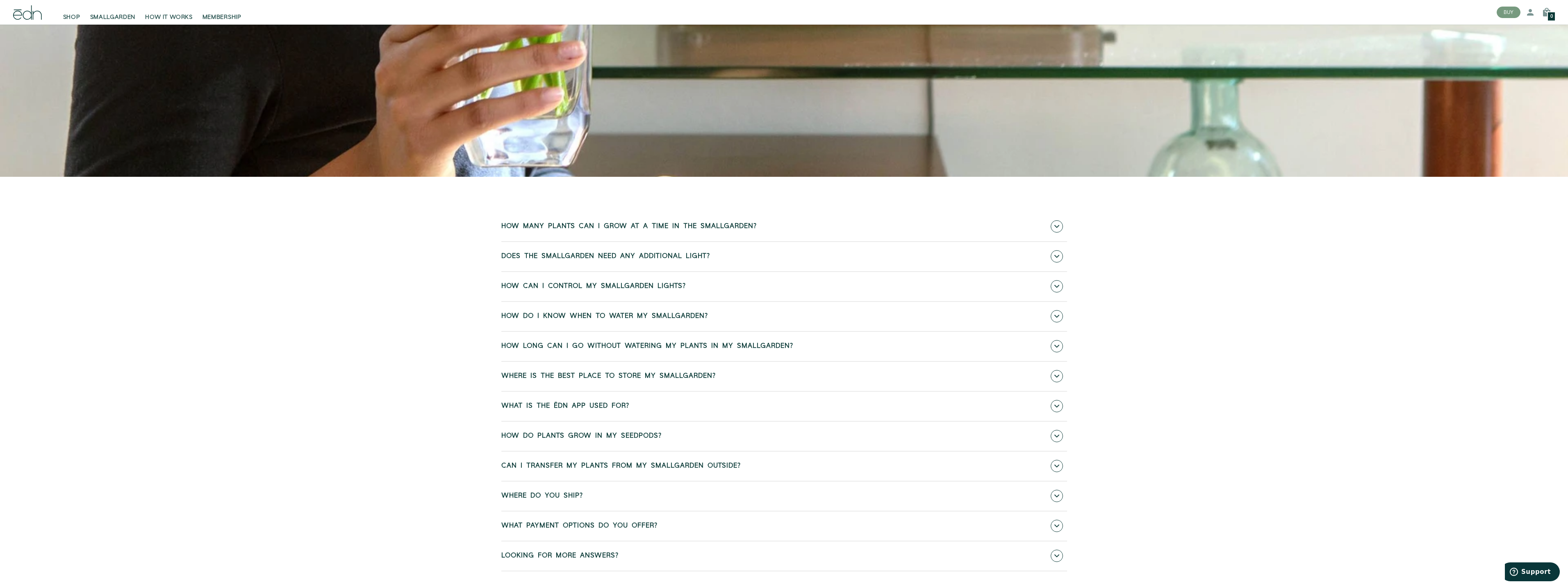
click at [511, 235] on link "How many plants can I grow at a time in the SmallGarden?" at bounding box center [784, 227] width 566 height 29
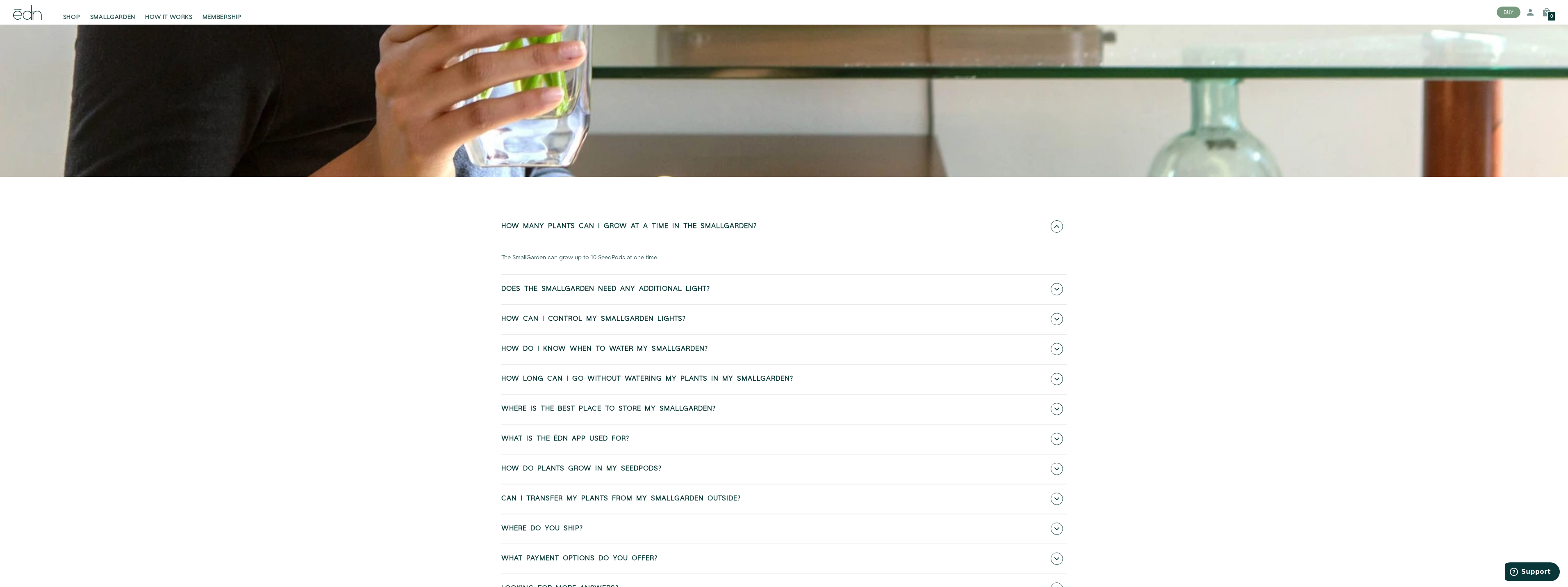
click at [526, 289] on span "Does the SmallGarden need any additional light?" at bounding box center [605, 289] width 208 height 7
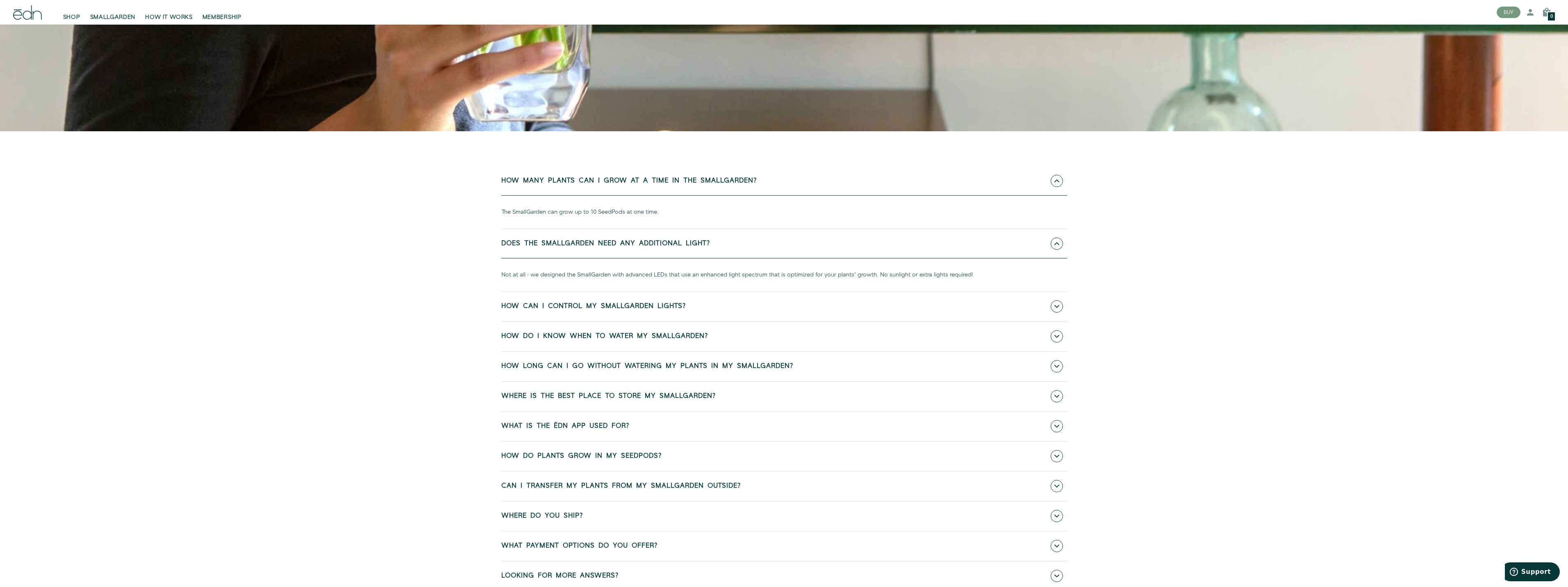
scroll to position [574, 0]
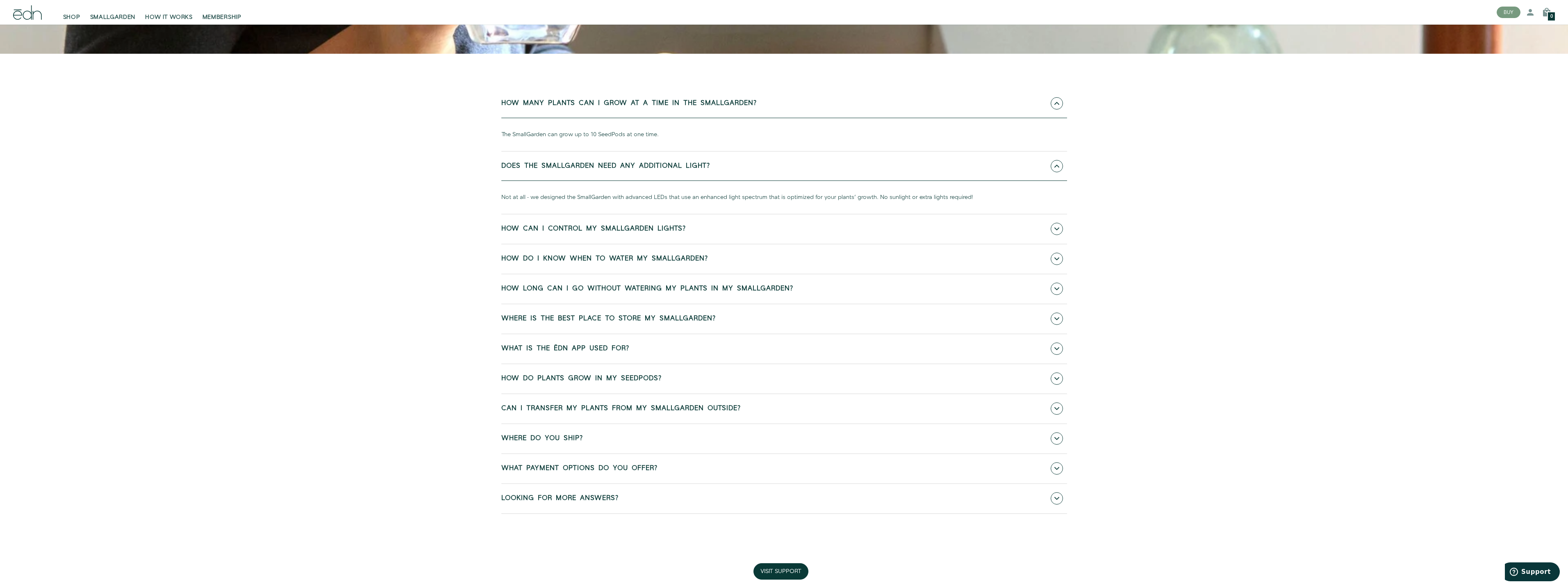
click at [526, 234] on link "How can I control my SmallGarden lights?" at bounding box center [784, 229] width 566 height 29
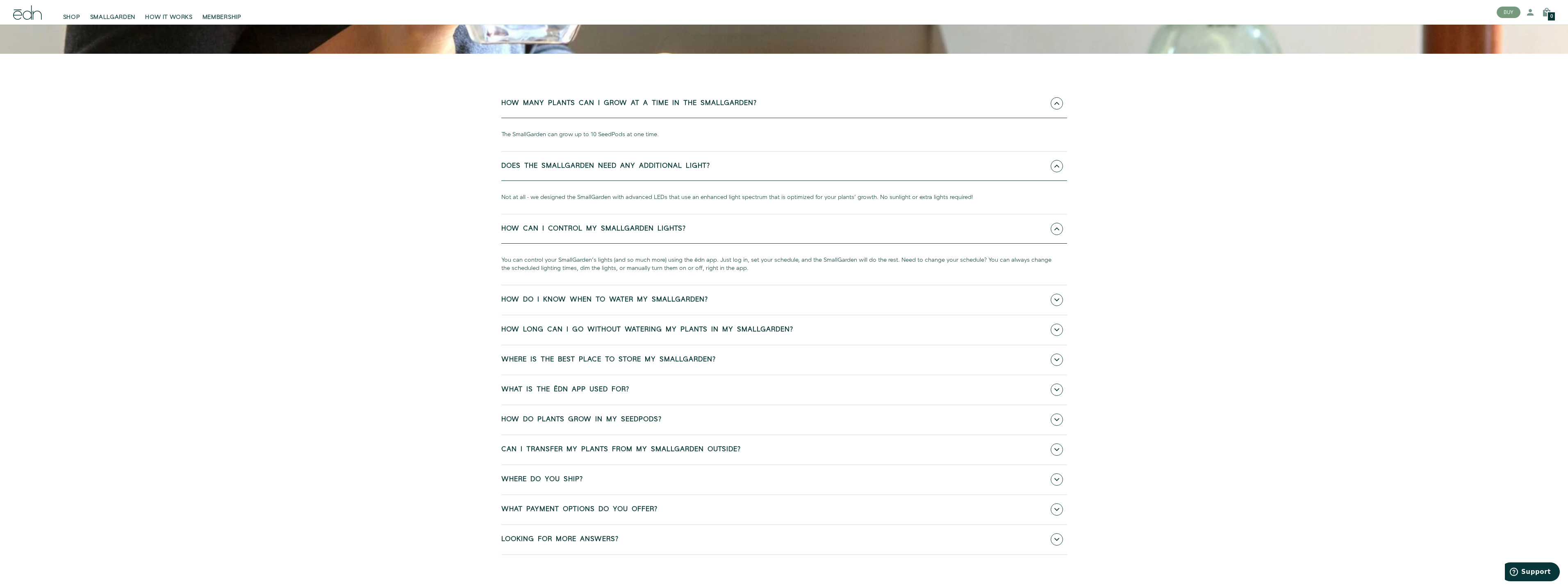
click at [508, 296] on span "How do I know when to water my SmallGarden?" at bounding box center [604, 300] width 207 height 7
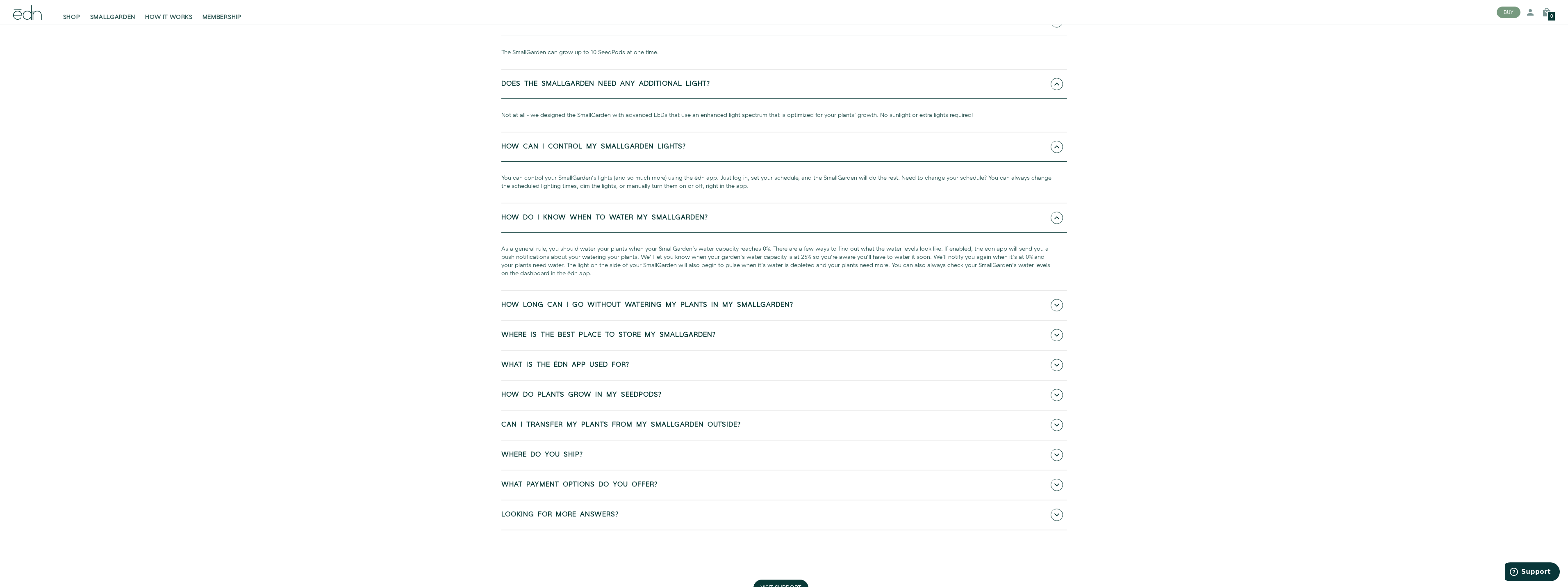
scroll to position [697, 0]
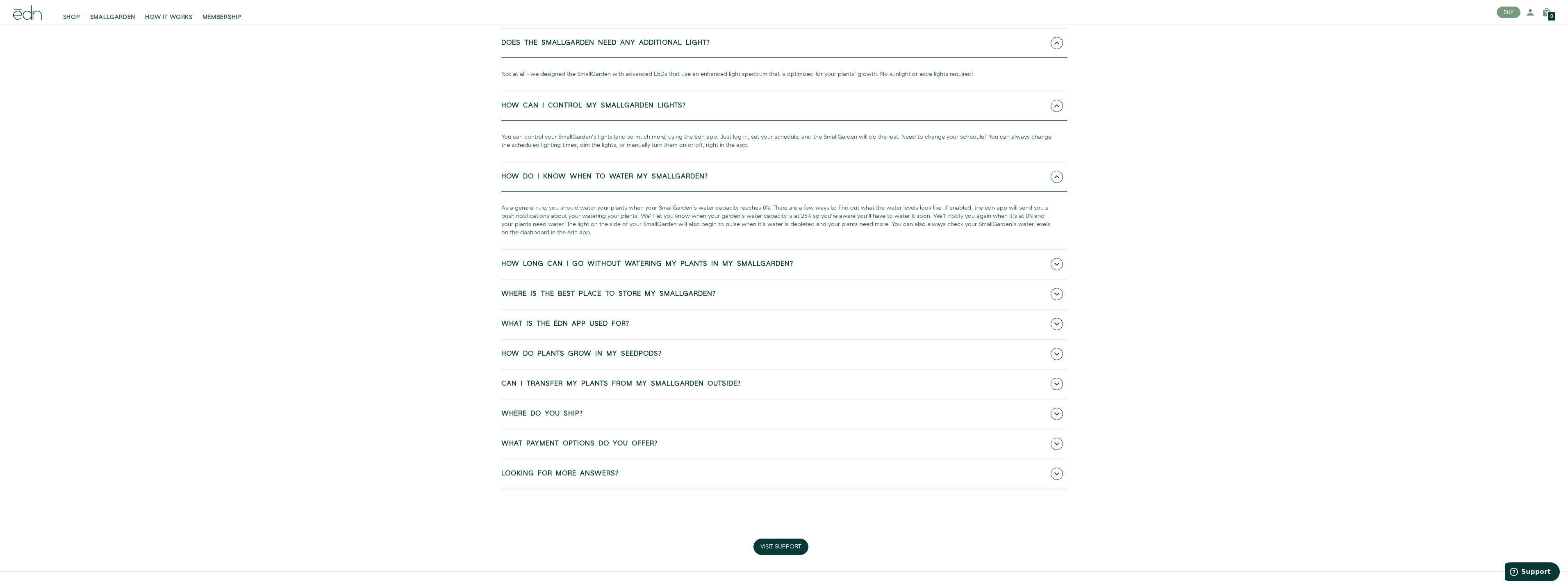
click at [524, 350] on span "How do plants grow in my SeedPods?" at bounding box center [581, 354] width 160 height 7
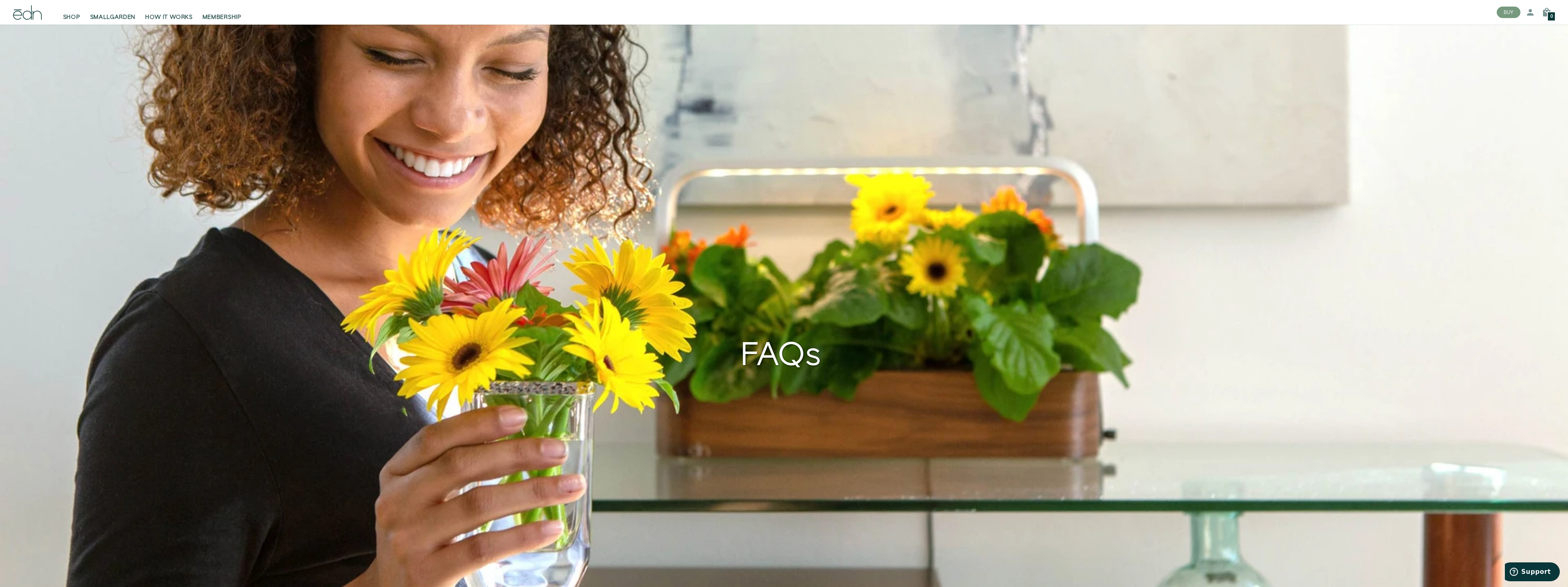
scroll to position [0, 0]
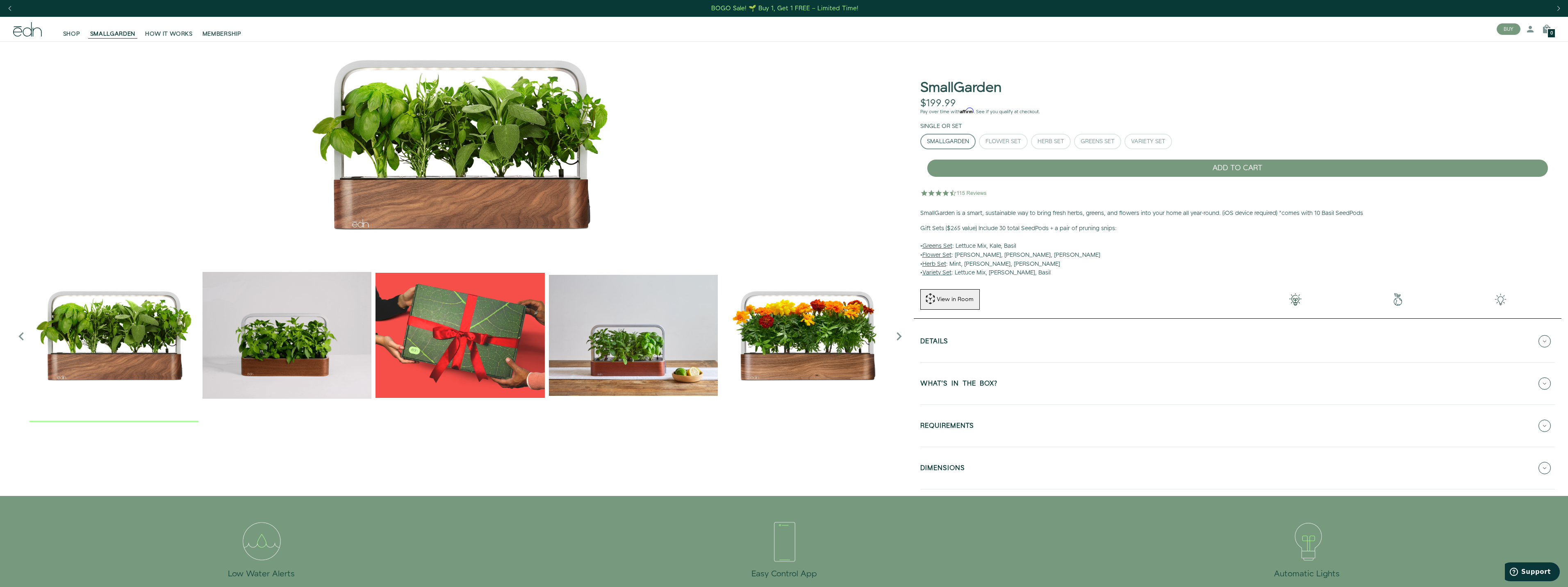
click at [934, 262] on u "Herb Set" at bounding box center [934, 264] width 24 height 8
click at [1050, 144] on div "Herb Set" at bounding box center [1051, 141] width 27 height 6
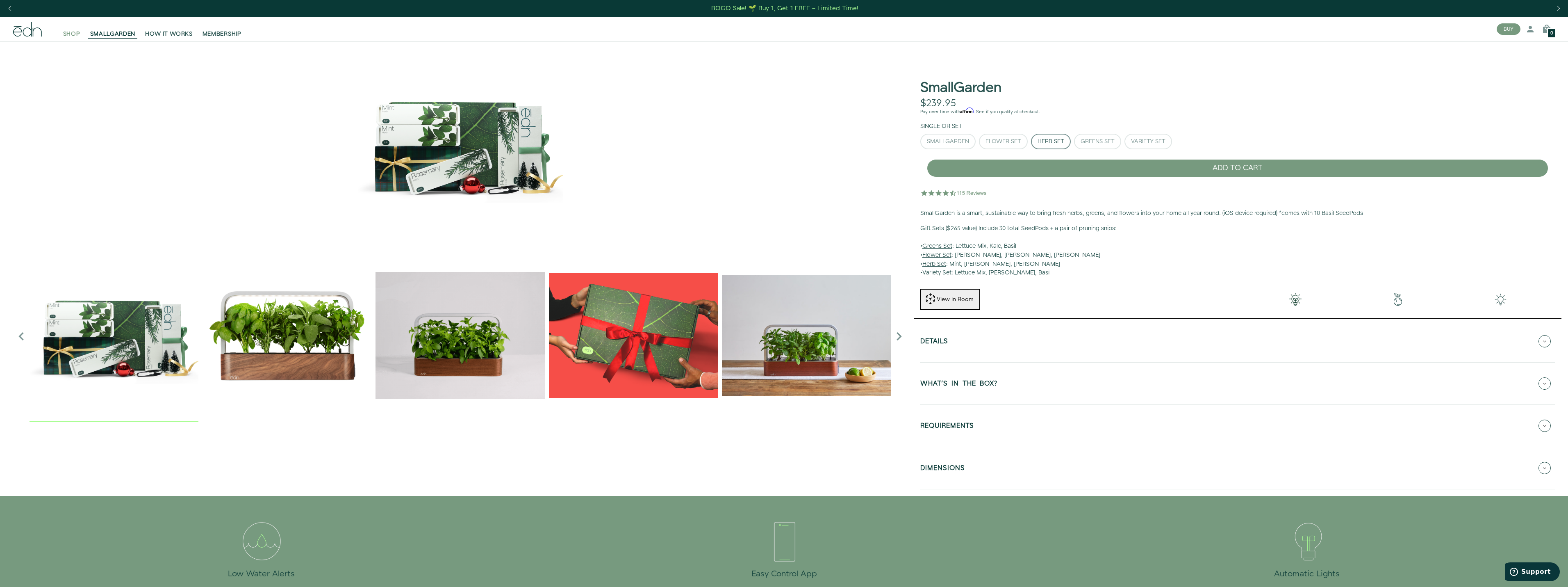
click at [63, 32] on span "SHOP" at bounding box center [71, 34] width 17 height 8
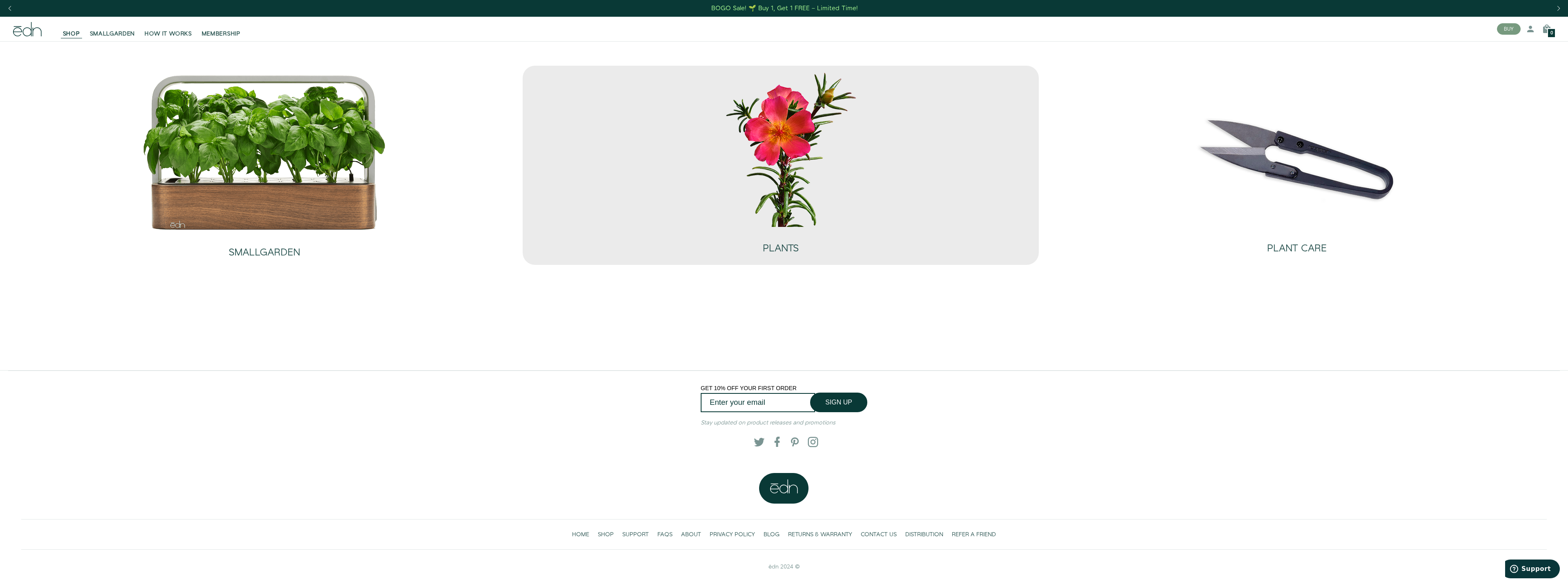
click at [769, 175] on img at bounding box center [780, 148] width 245 height 157
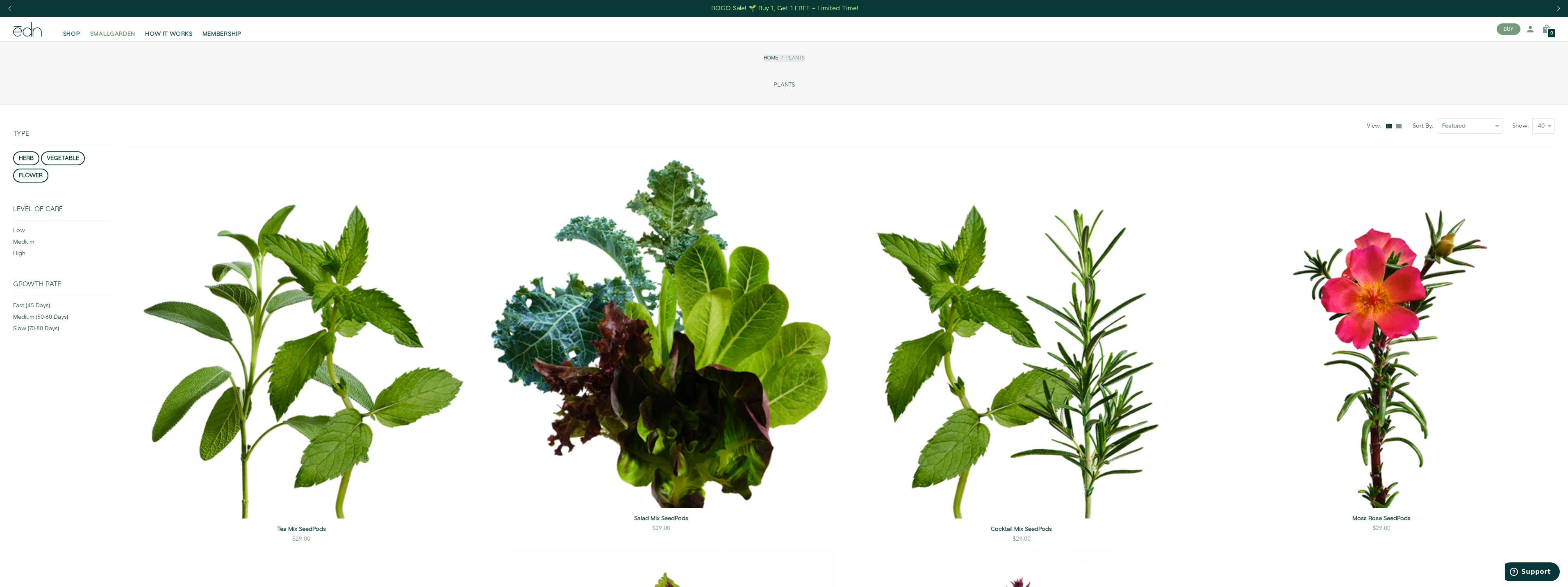
click at [125, 35] on span "SMALLGARDEN" at bounding box center [113, 34] width 45 height 8
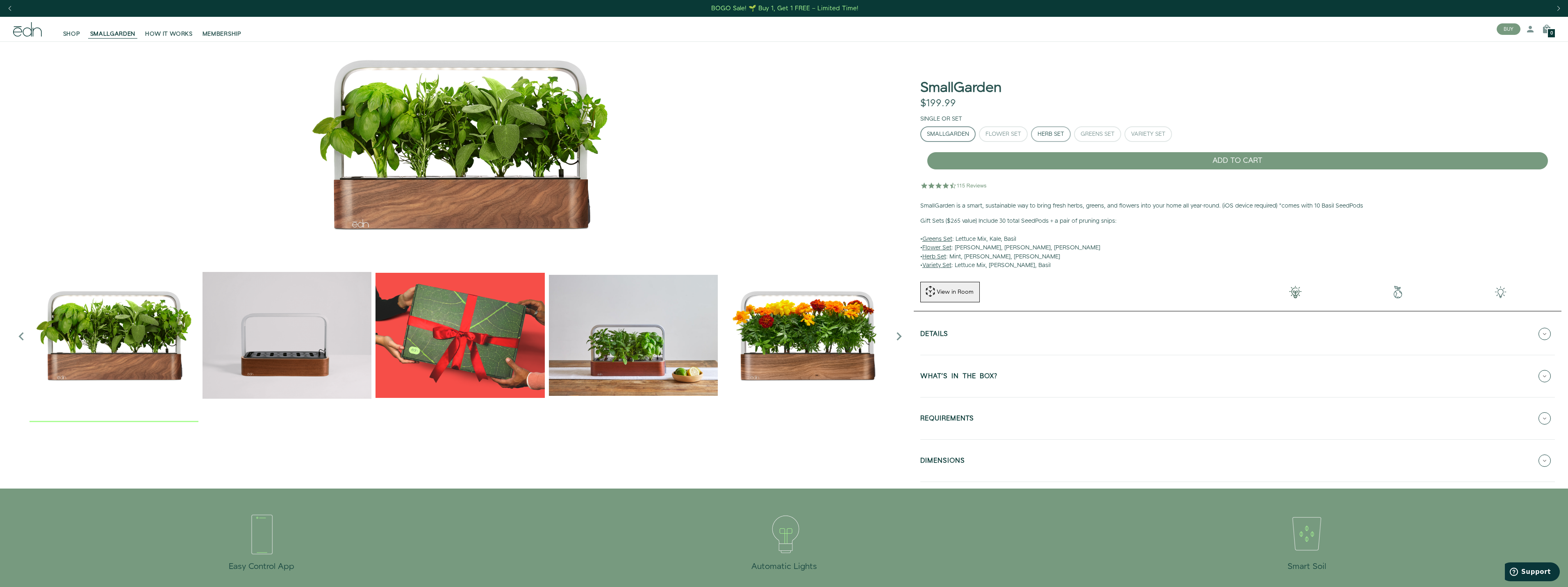
click at [1046, 138] on button "Herb Set" at bounding box center [1050, 134] width 40 height 15
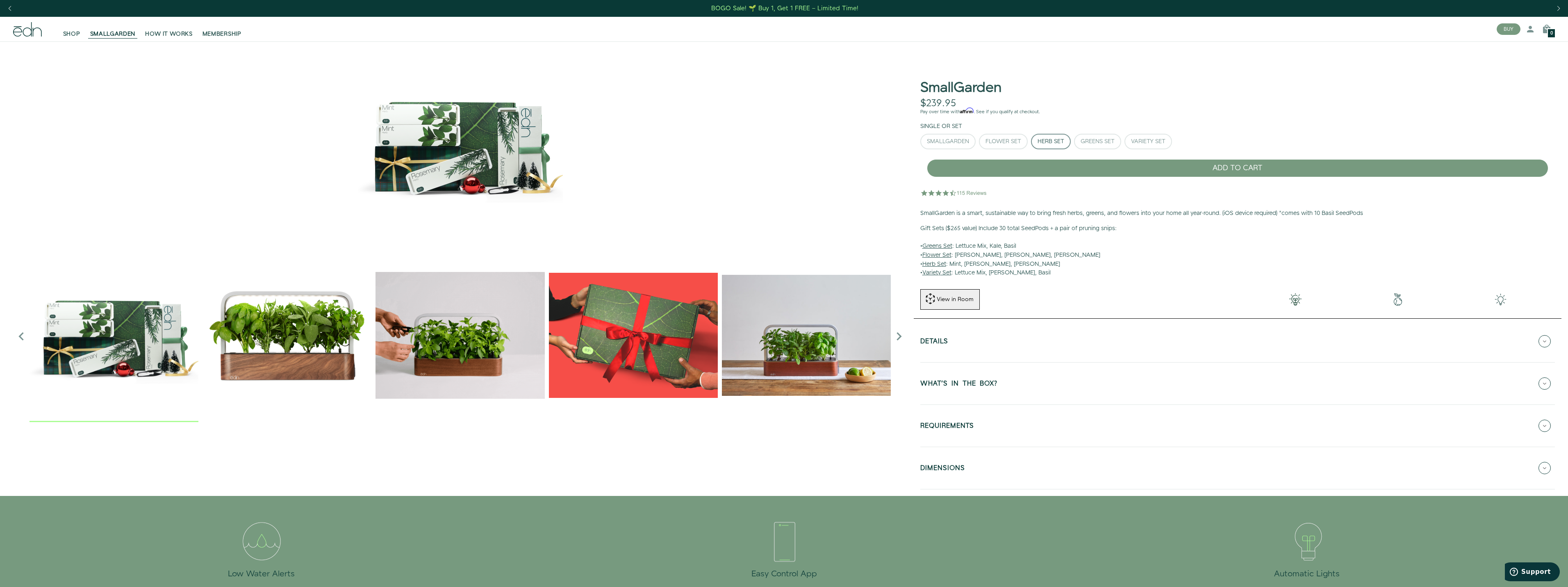
click at [1009, 336] on button "Details" at bounding box center [1237, 341] width 634 height 29
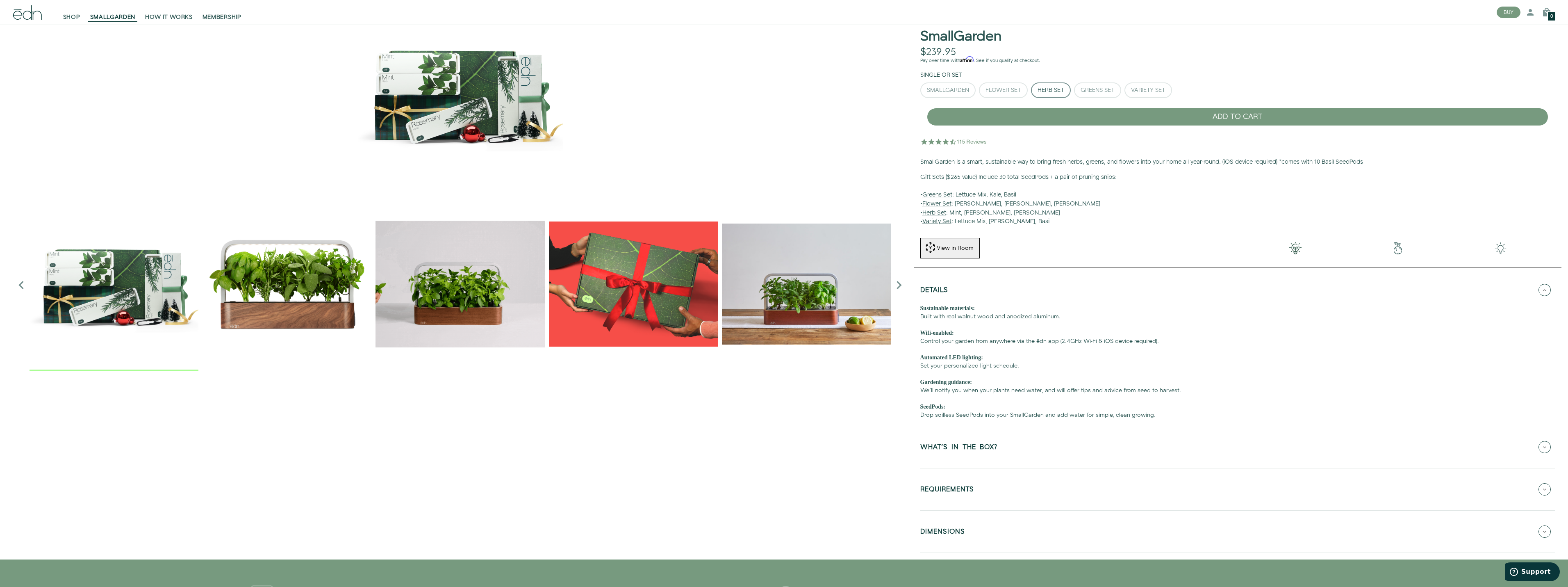
scroll to position [164, 0]
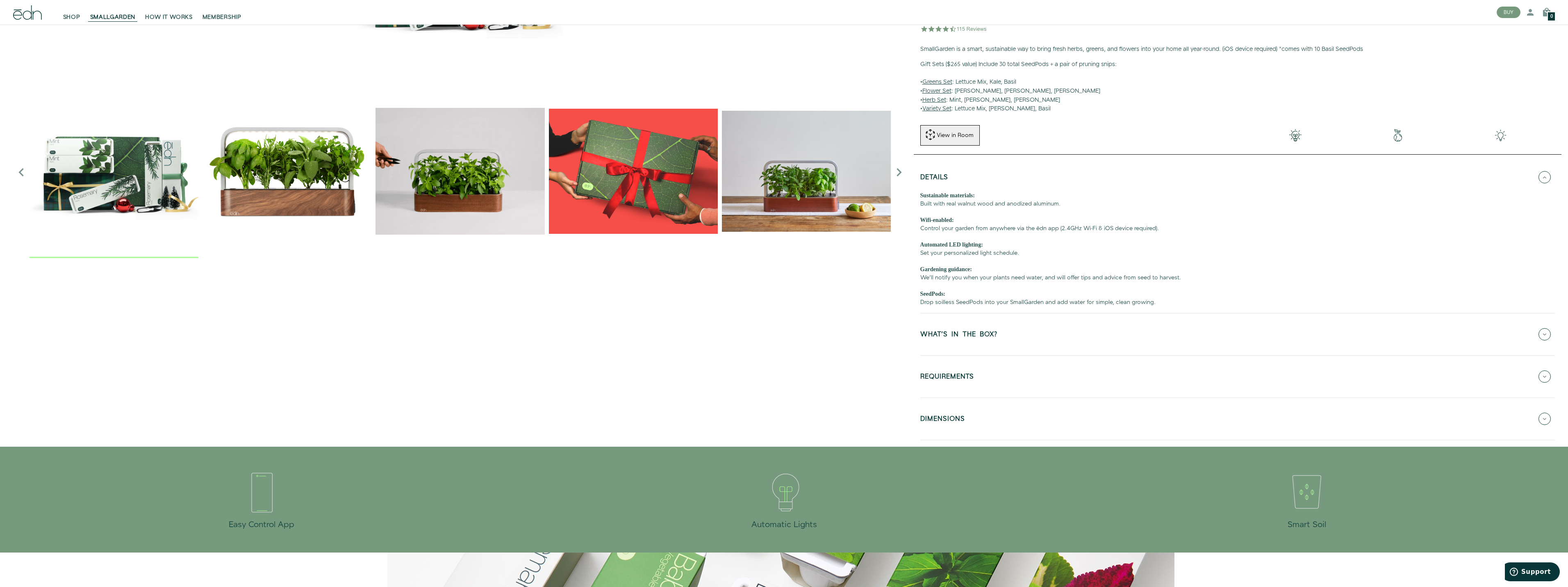
click at [1006, 344] on button "WHAT'S IN THE BOX?" at bounding box center [1237, 334] width 634 height 29
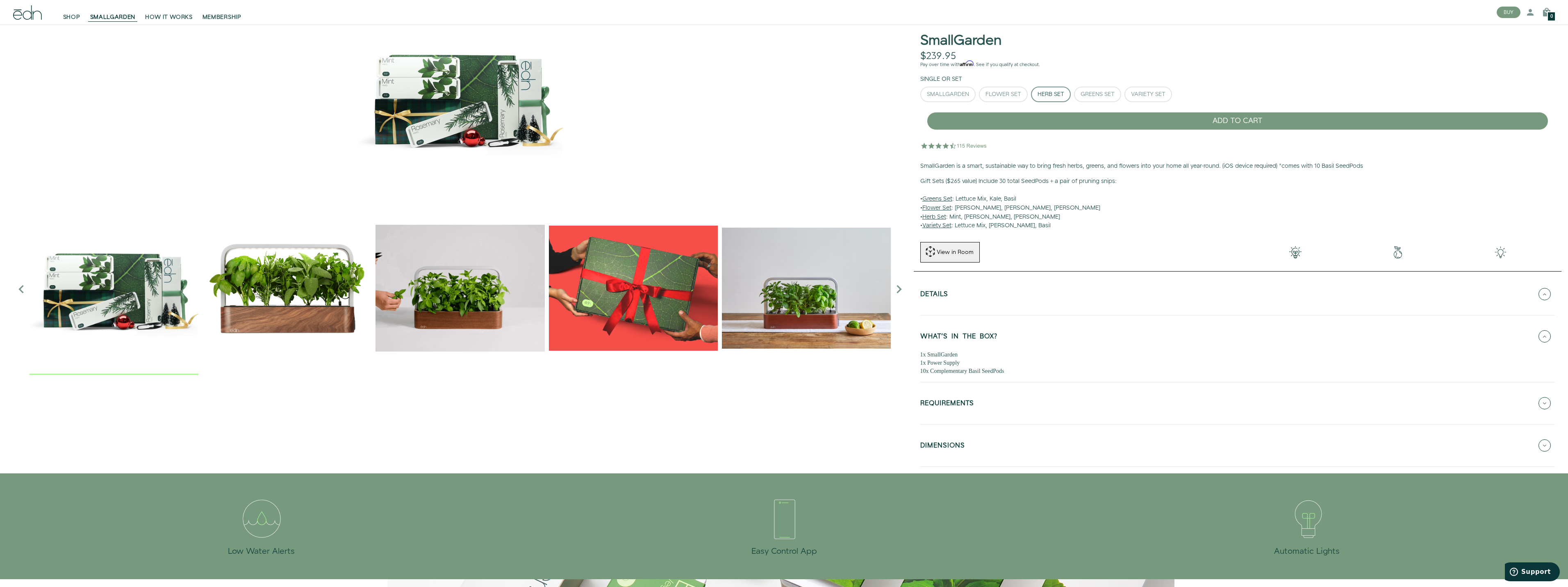
scroll to position [0, 0]
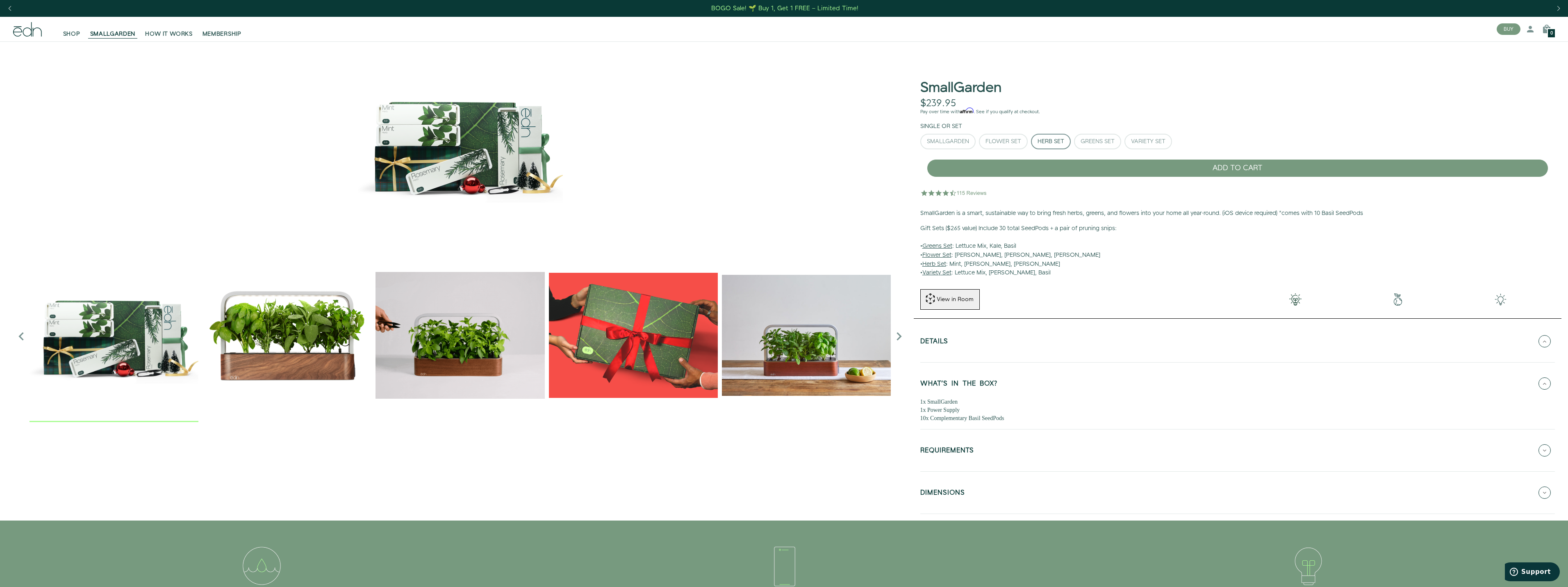
click at [1048, 142] on div "Herb Set" at bounding box center [1051, 141] width 27 height 6
click at [1138, 141] on div "Variety Set" at bounding box center [1148, 141] width 34 height 6
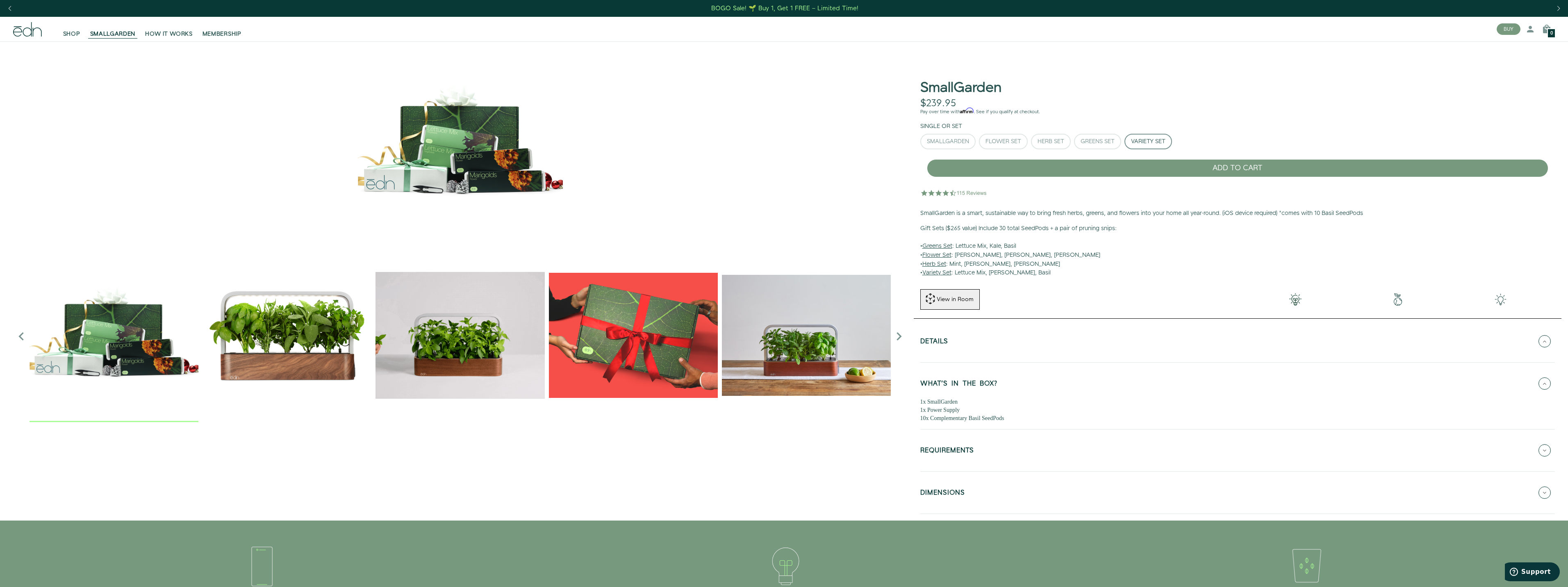
click at [1138, 141] on div "Variety Set" at bounding box center [1148, 141] width 34 height 6
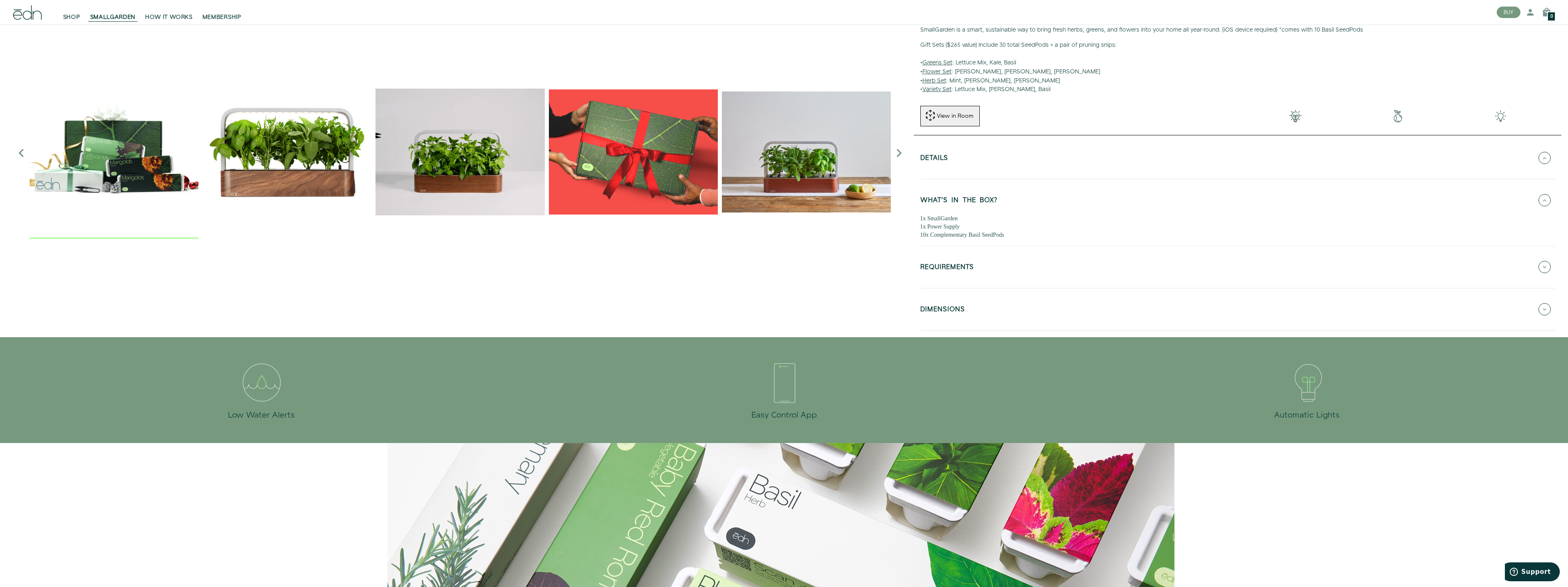
scroll to position [205, 0]
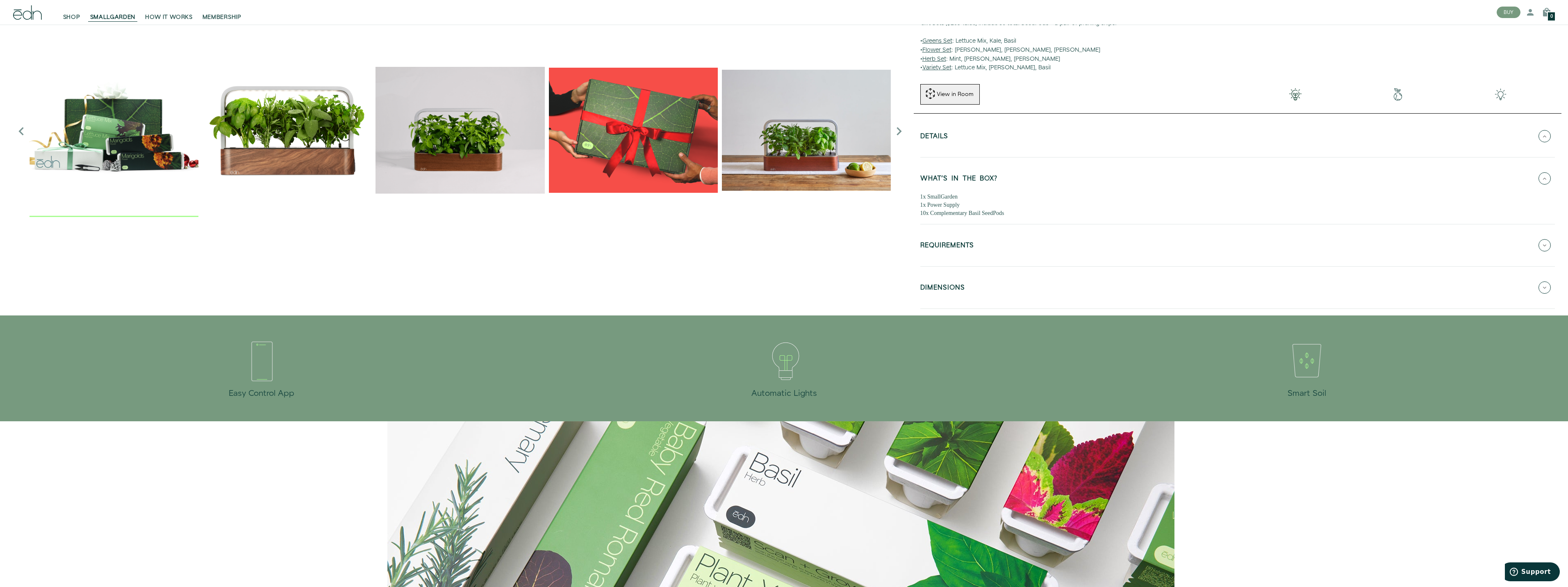
click at [1042, 251] on button "REQUIREMENTS" at bounding box center [1237, 245] width 634 height 29
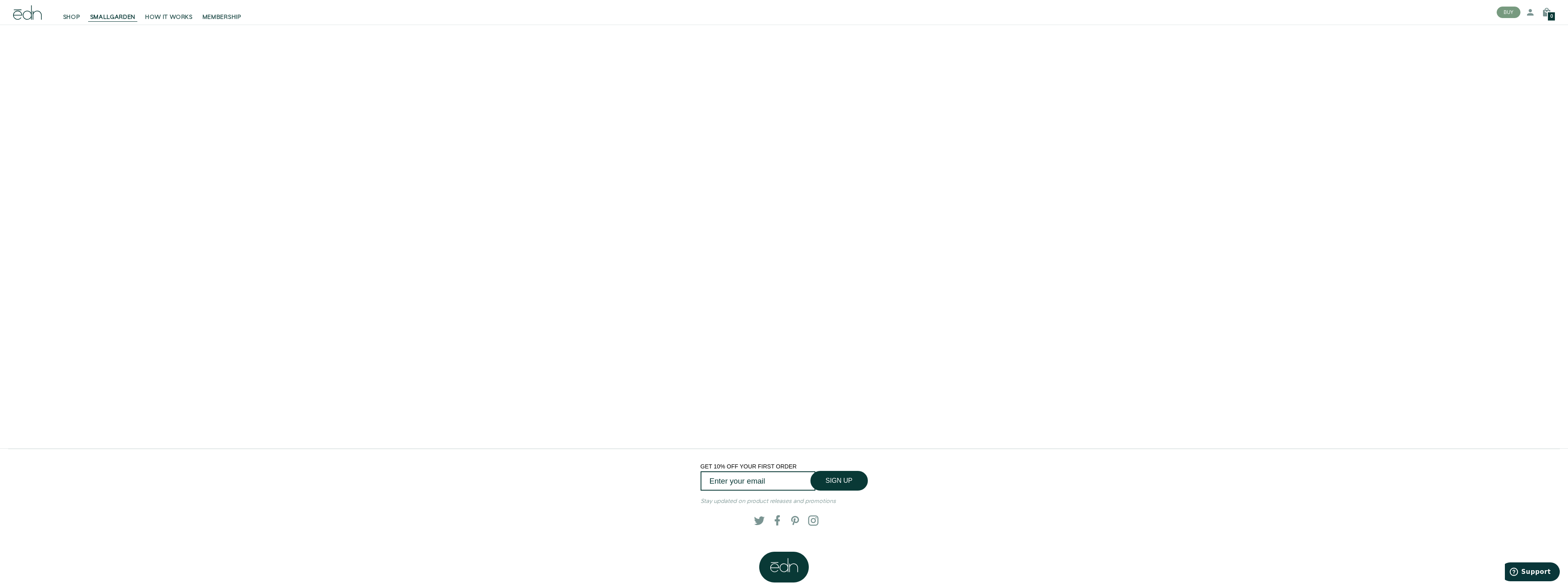
scroll to position [2390, 0]
